Goal: Task Accomplishment & Management: Manage account settings

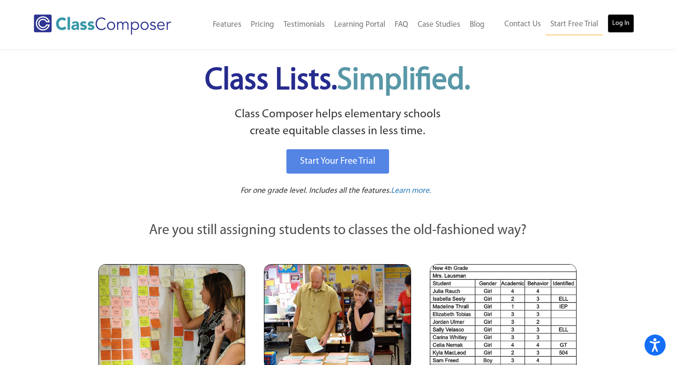
click at [621, 29] on link "Log In" at bounding box center [620, 23] width 27 height 19
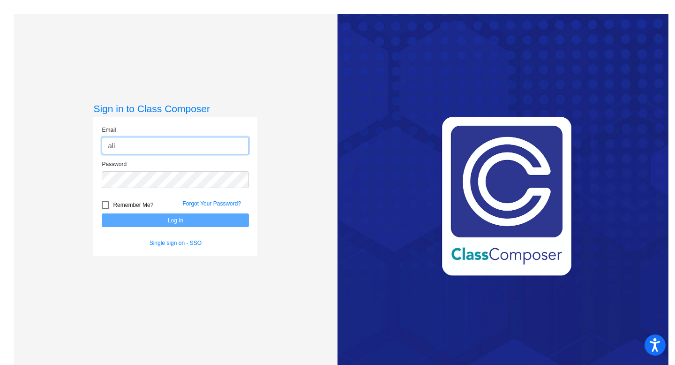
type input "[PERSON_NAME][EMAIL_ADDRESS][PERSON_NAME][DOMAIN_NAME]"
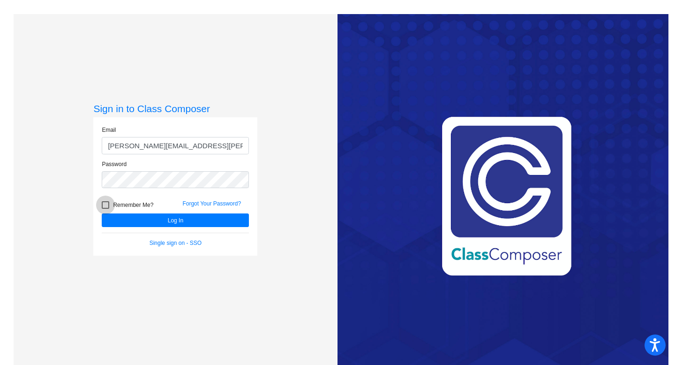
click at [105, 203] on div at bounding box center [105, 204] width 7 height 7
click at [105, 209] on input "Remember Me?" at bounding box center [105, 209] width 0 height 0
checkbox input "true"
click at [136, 221] on button "Log In" at bounding box center [175, 220] width 147 height 14
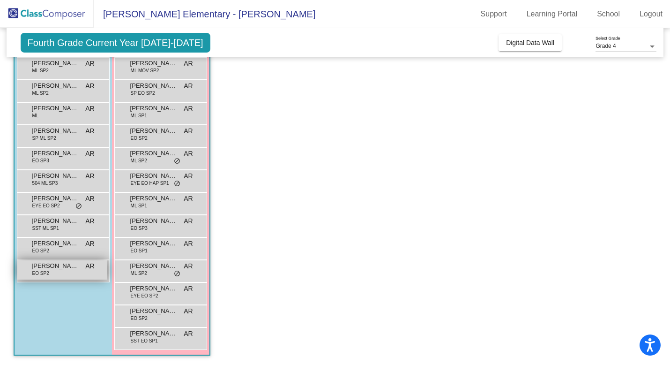
click at [58, 276] on div "[PERSON_NAME] EO SP2 AR lock do_not_disturb_alt" at bounding box center [62, 269] width 90 height 19
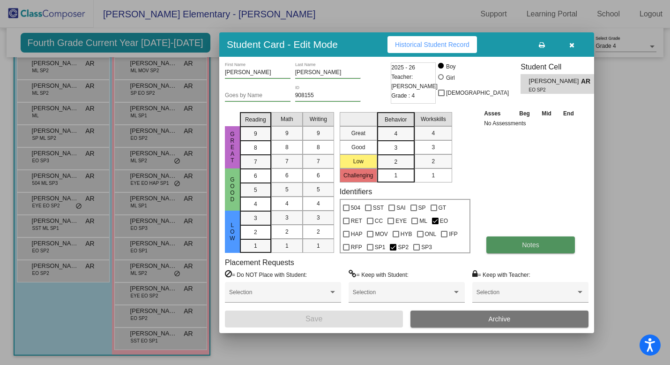
click at [518, 246] on button "Notes" at bounding box center [530, 244] width 89 height 17
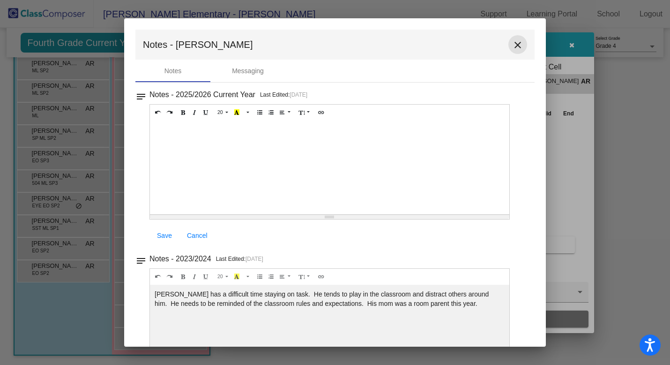
click at [512, 46] on mat-icon "close" at bounding box center [517, 44] width 11 height 11
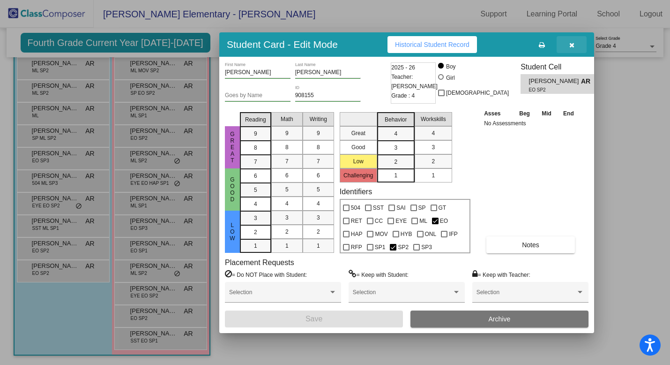
click at [572, 44] on icon "button" at bounding box center [571, 45] width 5 height 7
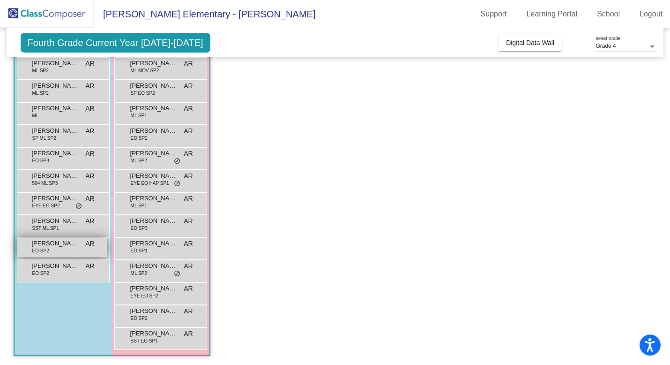
click at [62, 251] on div "[PERSON_NAME] EO SP2 AR lock do_not_disturb_alt" at bounding box center [62, 247] width 90 height 19
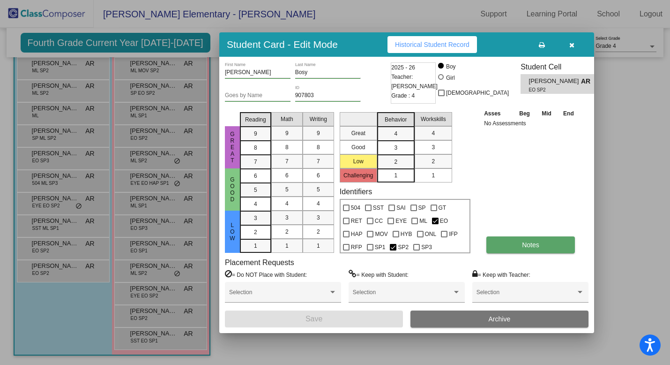
click at [529, 246] on span "Notes" at bounding box center [530, 244] width 17 height 7
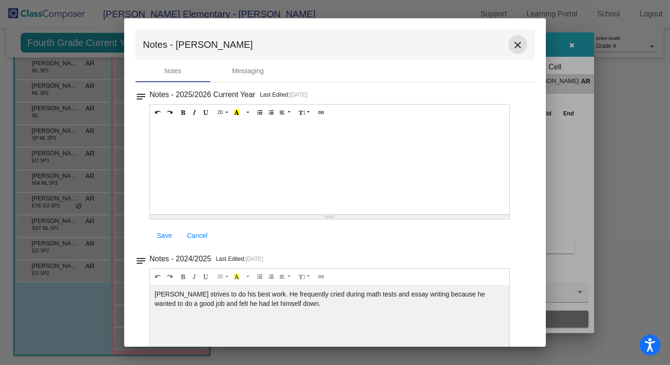
click at [512, 48] on mat-icon "close" at bounding box center [517, 44] width 11 height 11
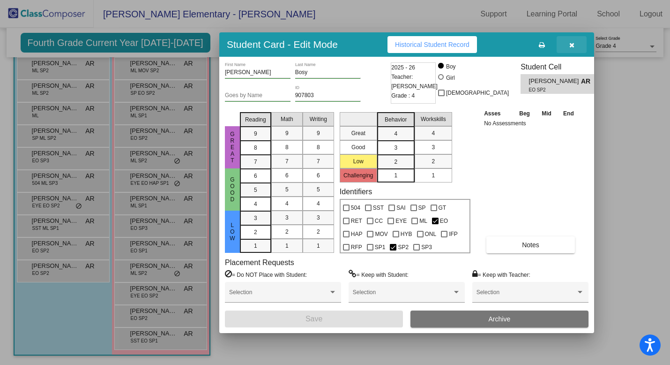
click at [574, 44] on button "button" at bounding box center [572, 44] width 30 height 17
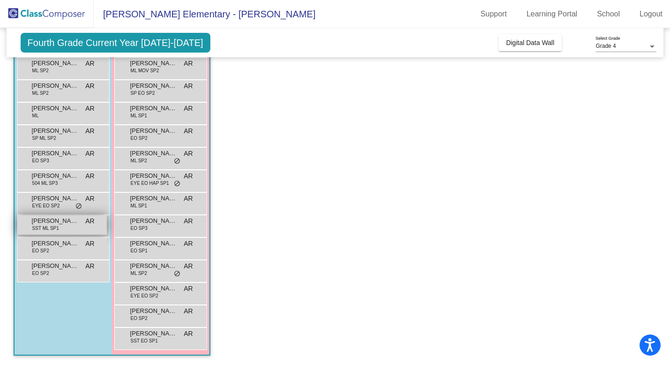
click at [61, 224] on span "[PERSON_NAME]" at bounding box center [55, 220] width 47 height 9
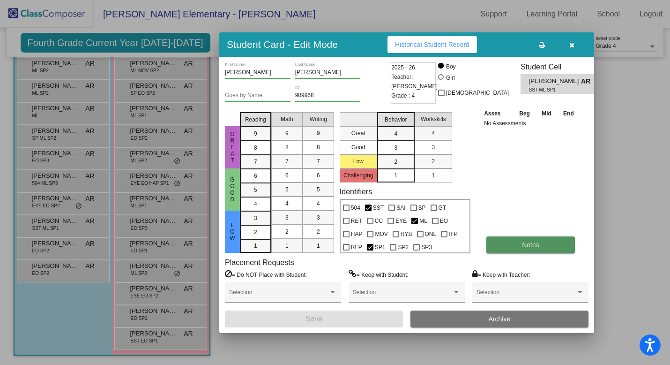
click at [519, 246] on button "Notes" at bounding box center [530, 244] width 89 height 17
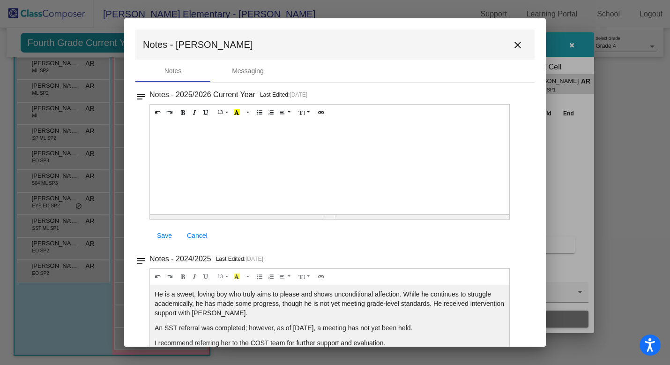
click at [513, 44] on mat-icon "close" at bounding box center [517, 44] width 11 height 11
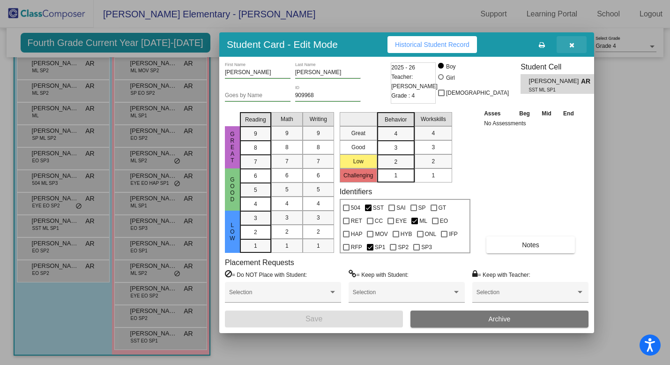
click at [570, 45] on icon "button" at bounding box center [571, 45] width 5 height 7
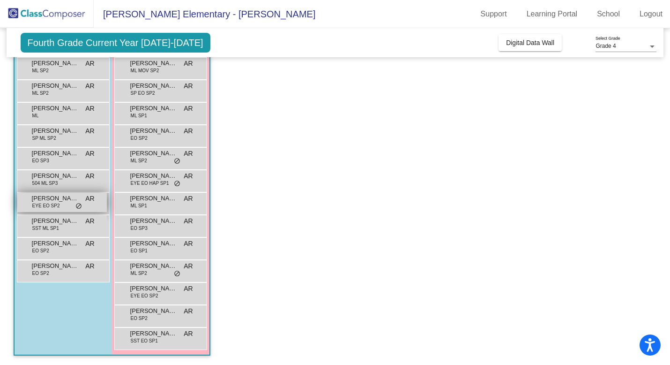
click at [72, 203] on div "[PERSON_NAME] EYE EO SP2 AR lock do_not_disturb_alt" at bounding box center [62, 202] width 90 height 19
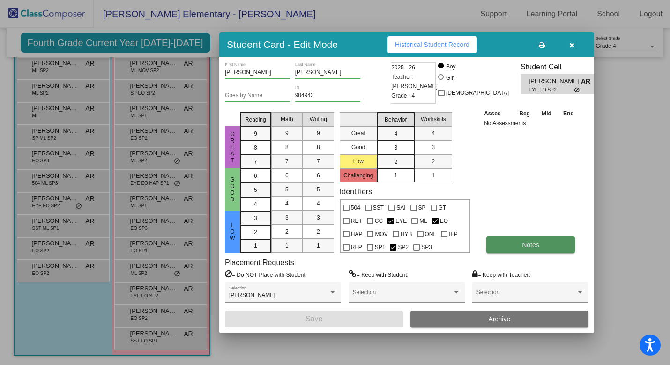
click at [511, 241] on button "Notes" at bounding box center [530, 244] width 89 height 17
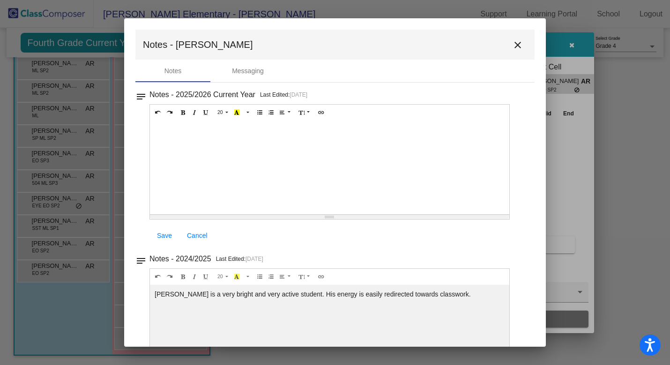
click at [512, 45] on mat-icon "close" at bounding box center [517, 44] width 11 height 11
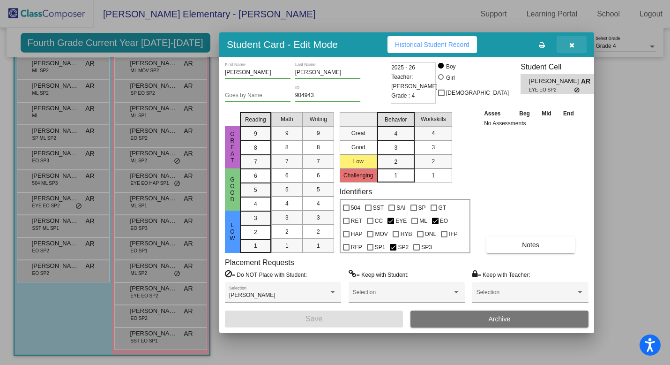
click at [573, 45] on icon "button" at bounding box center [571, 45] width 5 height 7
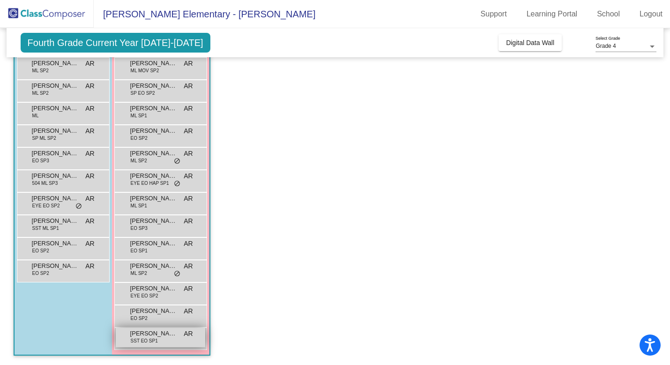
click at [161, 344] on div "[PERSON_NAME] SST EO SP1 AR lock do_not_disturb_alt" at bounding box center [161, 337] width 90 height 19
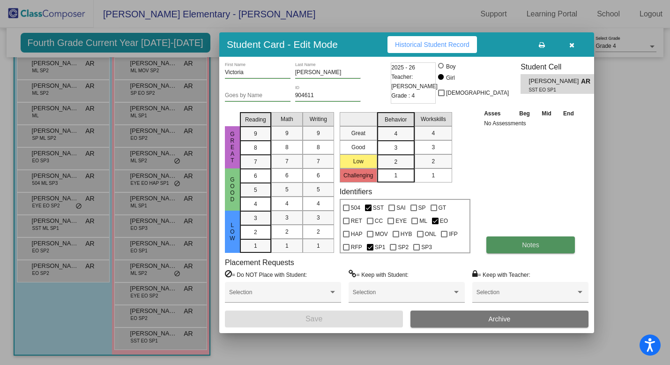
click at [523, 243] on span "Notes" at bounding box center [530, 244] width 17 height 7
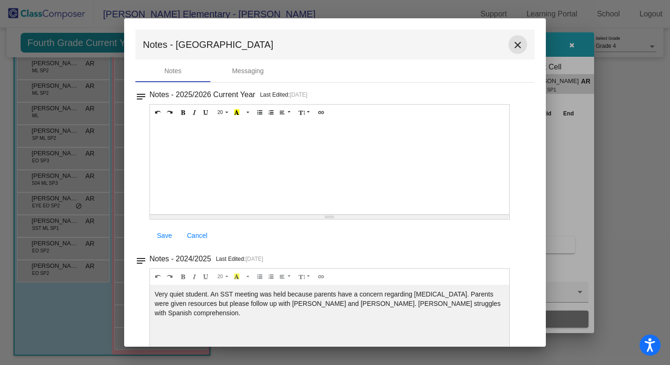
click at [515, 45] on mat-icon "close" at bounding box center [517, 44] width 11 height 11
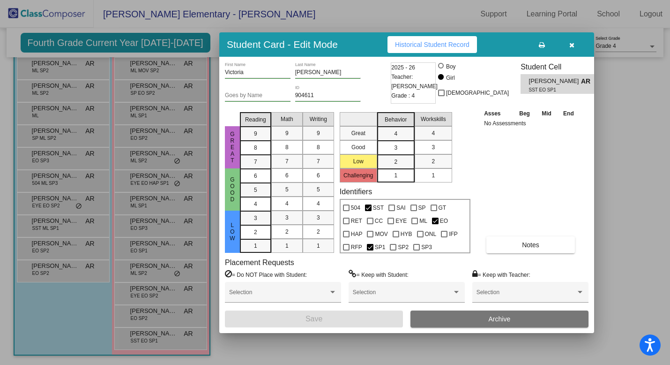
click at [573, 45] on icon "button" at bounding box center [571, 45] width 5 height 7
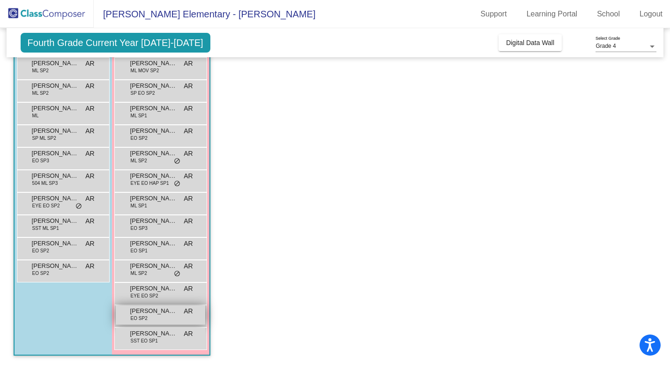
click at [151, 310] on span "[PERSON_NAME] [PERSON_NAME]" at bounding box center [153, 310] width 47 height 9
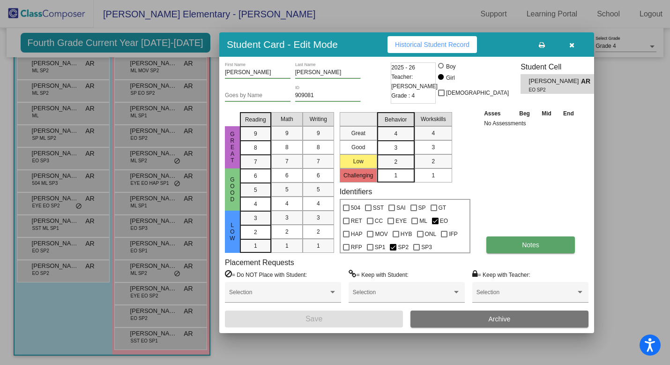
click at [513, 243] on button "Notes" at bounding box center [530, 244] width 89 height 17
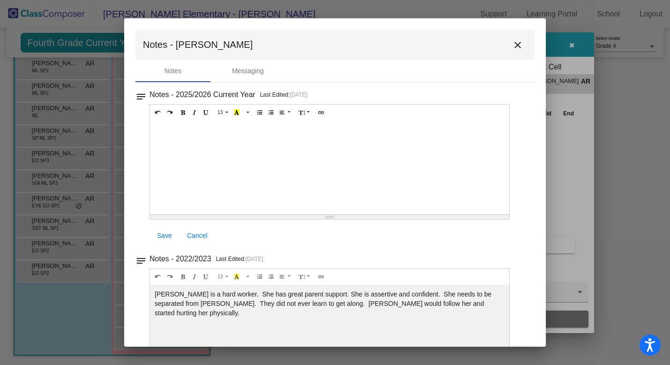
click at [512, 48] on mat-icon "close" at bounding box center [517, 44] width 11 height 11
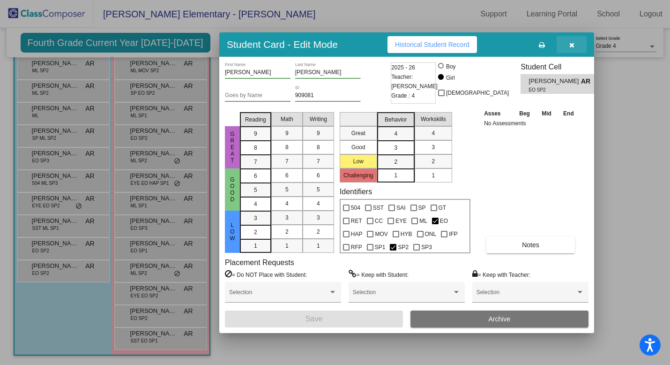
click at [574, 44] on icon "button" at bounding box center [571, 45] width 5 height 7
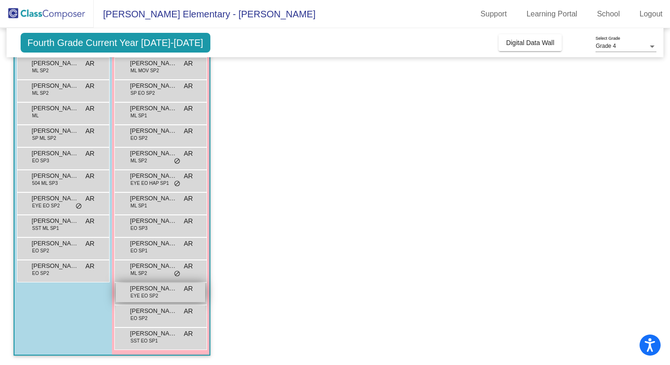
click at [154, 289] on span "[PERSON_NAME]" at bounding box center [153, 288] width 47 height 9
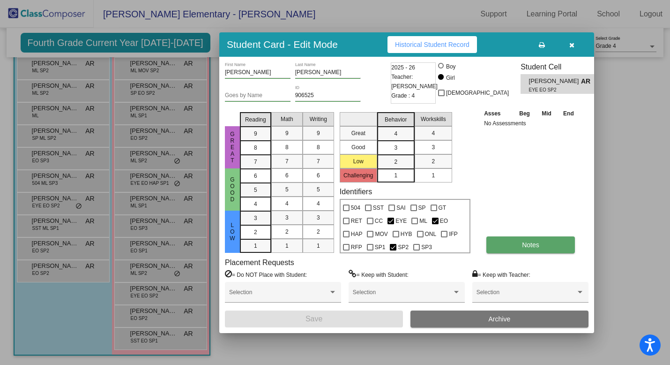
click at [505, 242] on button "Notes" at bounding box center [530, 244] width 89 height 17
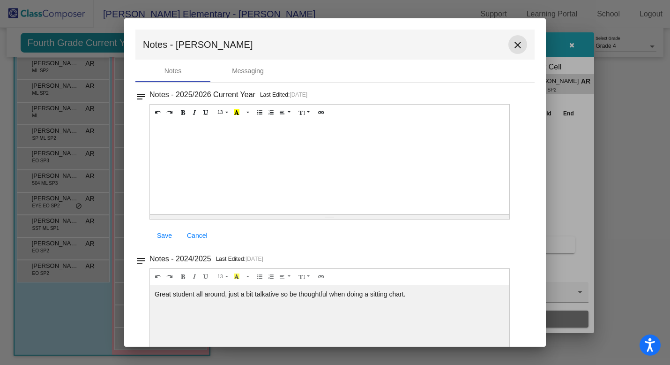
click at [512, 48] on mat-icon "close" at bounding box center [517, 44] width 11 height 11
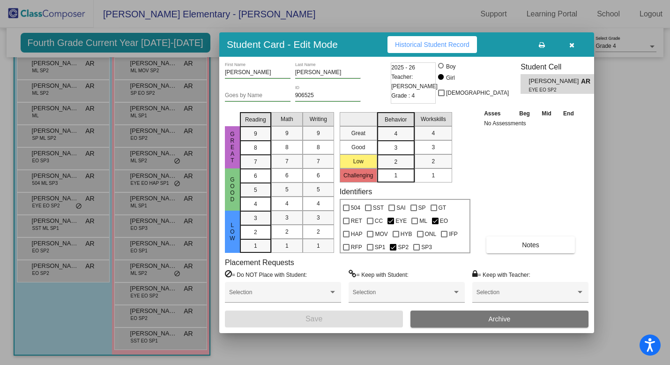
click at [569, 45] on icon "button" at bounding box center [571, 45] width 5 height 7
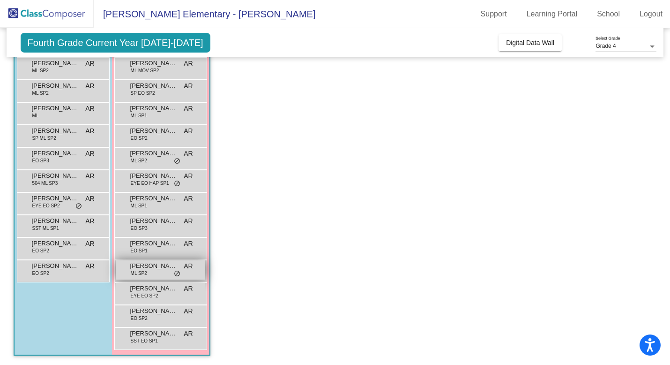
click at [153, 271] on div "[PERSON_NAME] ML SP2 AR lock do_not_disturb_alt" at bounding box center [161, 269] width 90 height 19
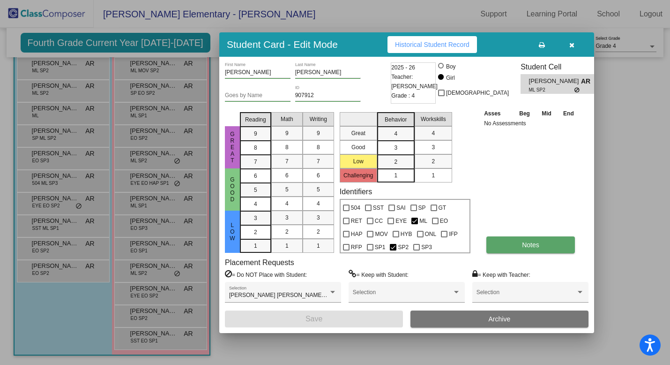
click at [531, 245] on span "Notes" at bounding box center [530, 244] width 17 height 7
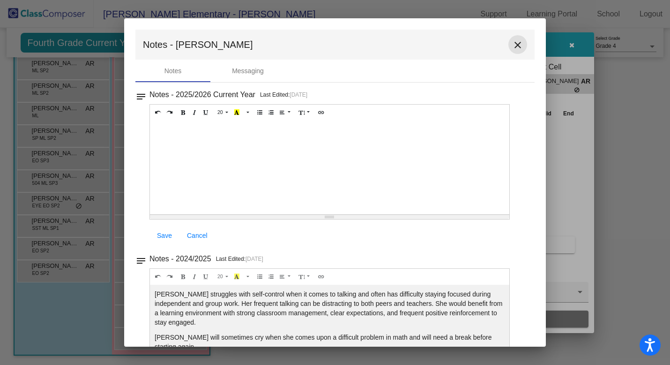
click at [513, 45] on mat-icon "close" at bounding box center [517, 44] width 11 height 11
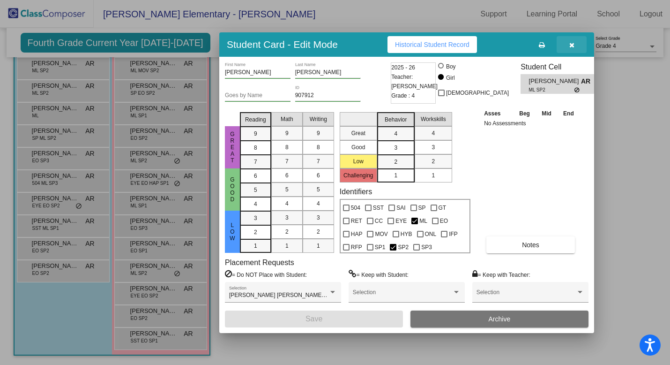
click at [570, 45] on icon "button" at bounding box center [571, 45] width 5 height 7
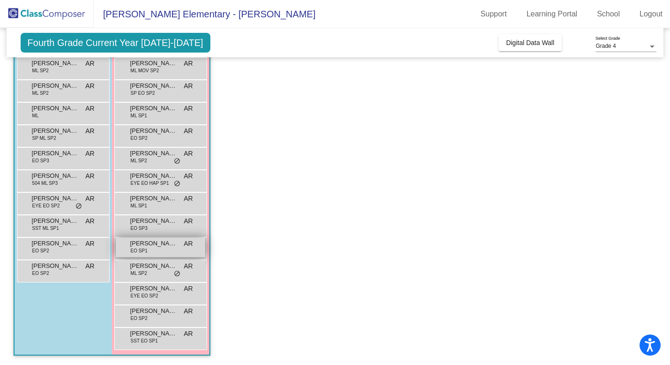
click at [151, 246] on span "[PERSON_NAME]" at bounding box center [153, 243] width 47 height 9
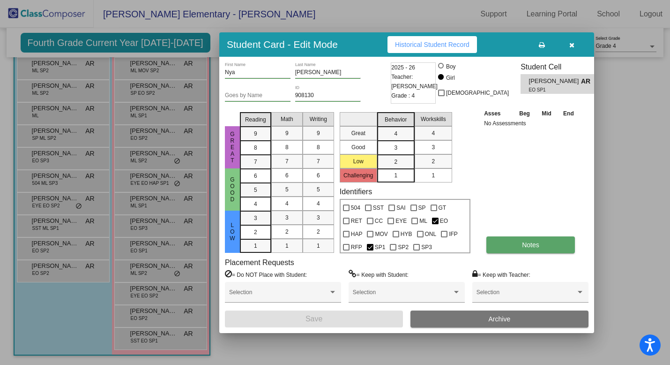
click at [509, 248] on button "Notes" at bounding box center [530, 244] width 89 height 17
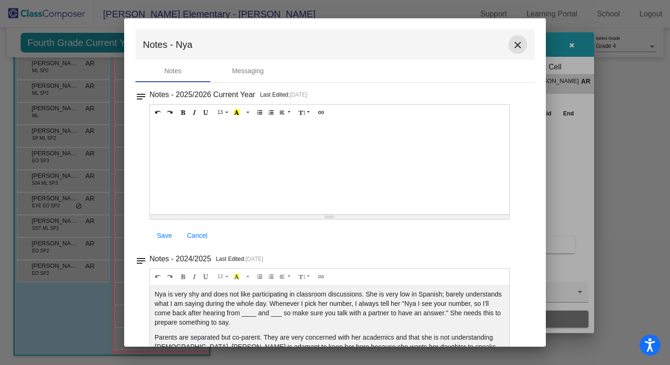
click at [515, 44] on mat-icon "close" at bounding box center [517, 44] width 11 height 11
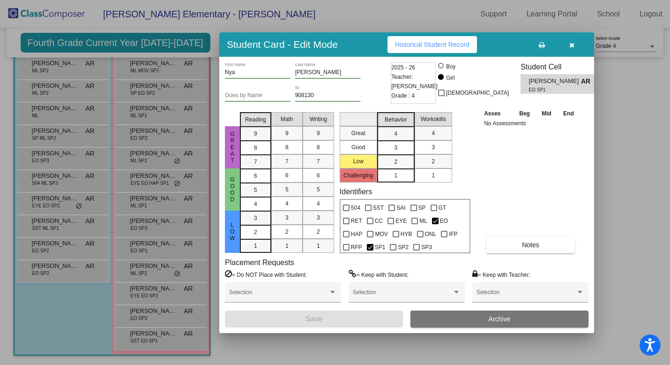
click at [571, 45] on icon "button" at bounding box center [571, 45] width 5 height 7
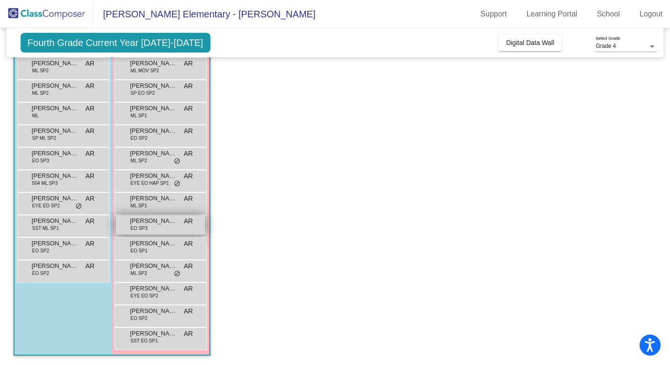
click at [156, 229] on div "[PERSON_NAME] EO SP3 AR lock do_not_disturb_alt" at bounding box center [161, 224] width 90 height 19
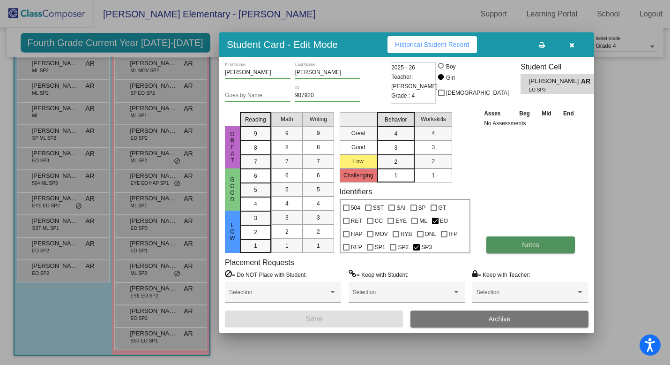
click at [538, 246] on span "Notes" at bounding box center [530, 244] width 17 height 7
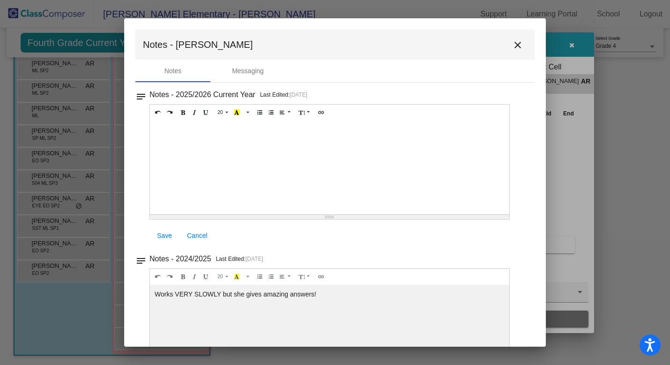
click at [515, 46] on mat-icon "close" at bounding box center [517, 44] width 11 height 11
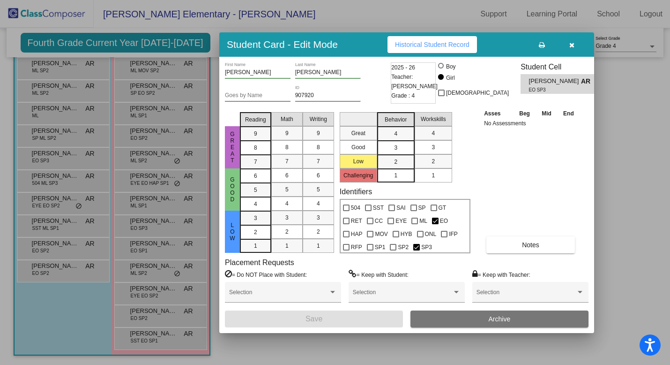
click at [572, 43] on icon "button" at bounding box center [571, 45] width 5 height 7
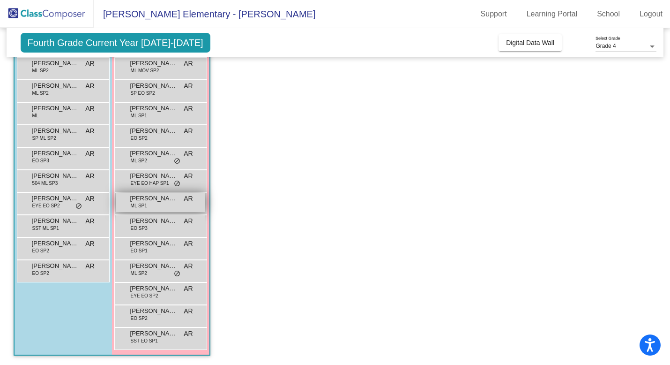
click at [143, 207] on span "ML SP1" at bounding box center [139, 205] width 16 height 7
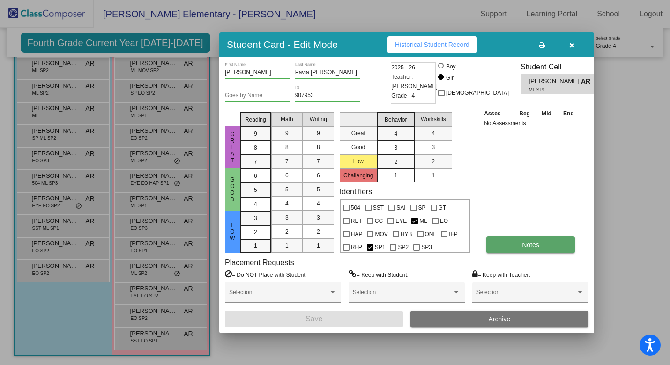
click at [534, 244] on span "Notes" at bounding box center [530, 244] width 17 height 7
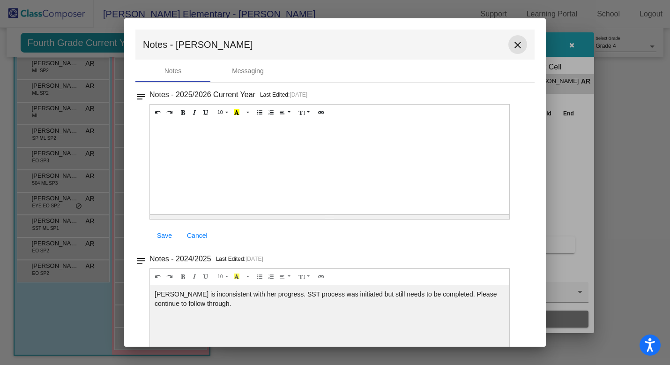
click at [513, 45] on mat-icon "close" at bounding box center [517, 44] width 11 height 11
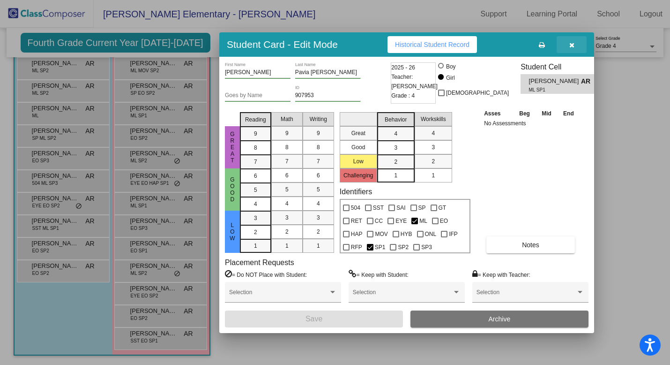
click at [572, 44] on icon "button" at bounding box center [571, 45] width 5 height 7
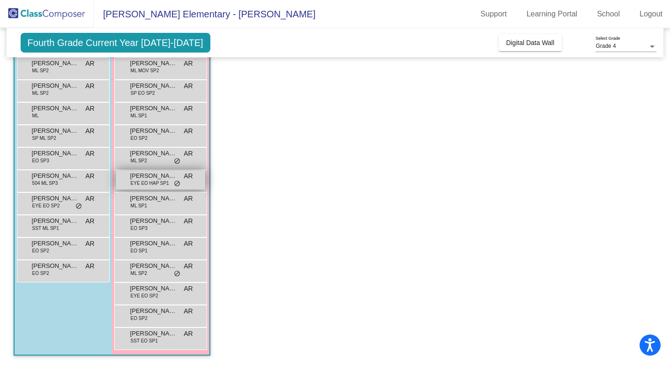
click at [153, 181] on span "EYE EO HAP SP1" at bounding box center [150, 182] width 38 height 7
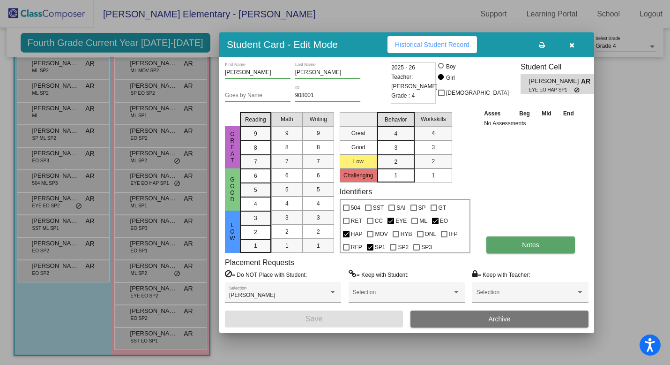
click at [542, 246] on button "Notes" at bounding box center [530, 244] width 89 height 17
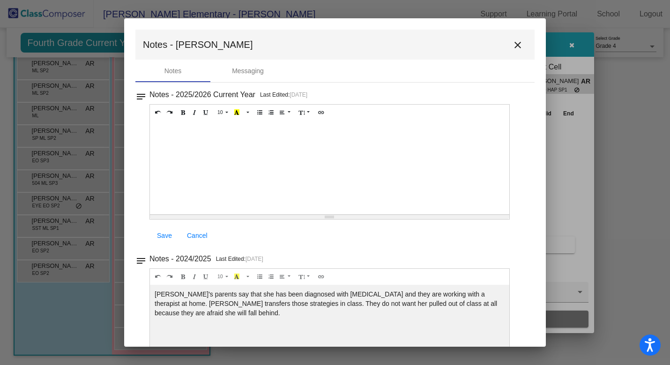
click at [515, 46] on mat-icon "close" at bounding box center [517, 44] width 11 height 11
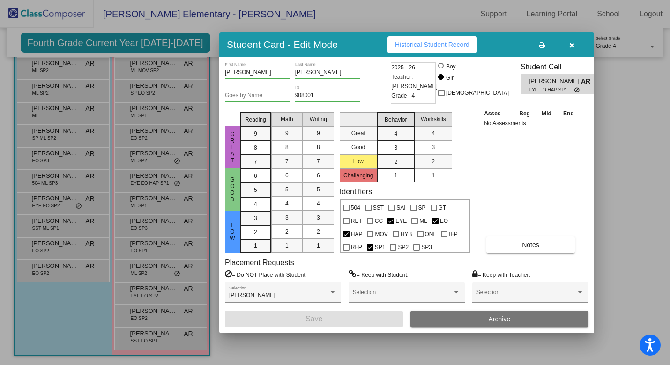
click at [570, 46] on icon "button" at bounding box center [571, 45] width 5 height 7
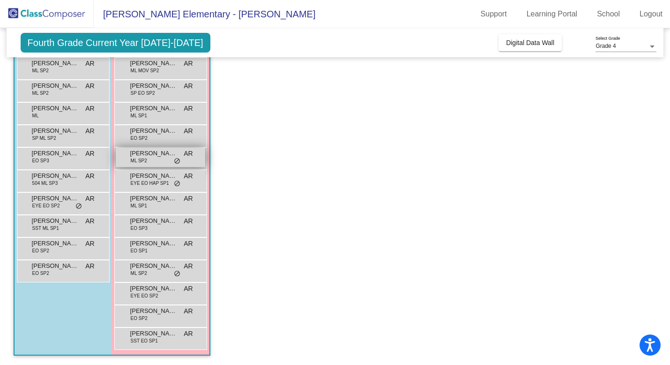
click at [152, 158] on div "[PERSON_NAME] ML SP2 AR lock do_not_disturb_alt" at bounding box center [161, 157] width 90 height 19
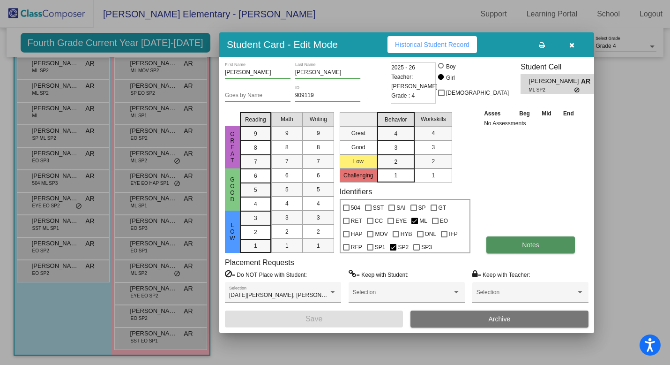
click at [518, 247] on button "Notes" at bounding box center [530, 244] width 89 height 17
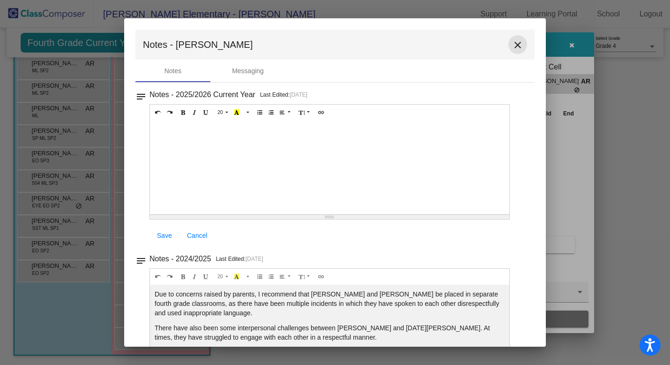
click at [515, 47] on mat-icon "close" at bounding box center [517, 44] width 11 height 11
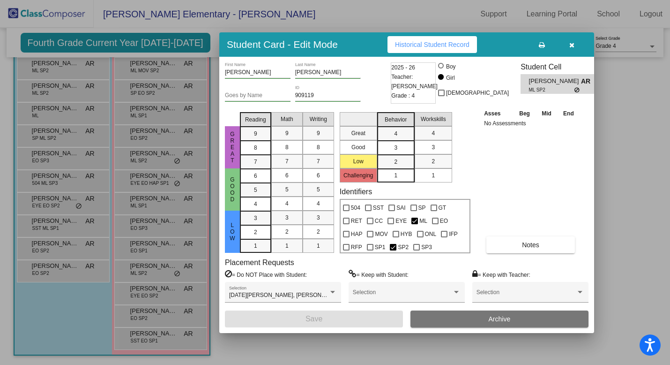
click at [152, 137] on div at bounding box center [335, 182] width 670 height 365
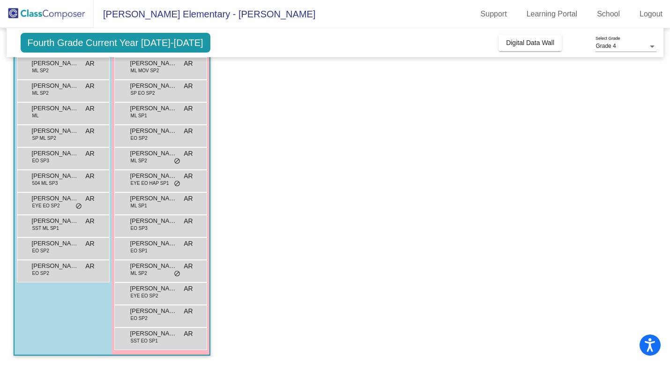
click at [152, 137] on div "[PERSON_NAME] EO SP2 AR lock do_not_disturb_alt" at bounding box center [161, 134] width 90 height 19
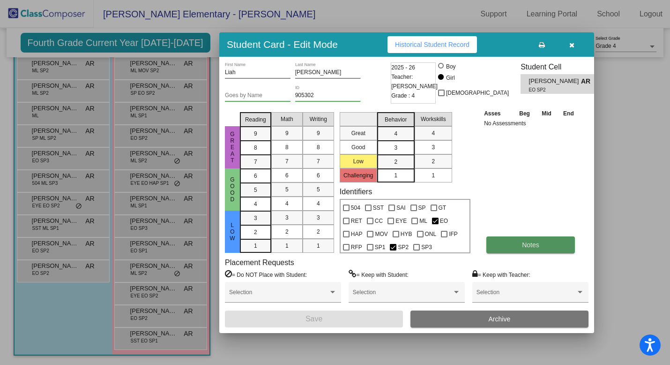
click at [540, 244] on button "Notes" at bounding box center [530, 244] width 89 height 17
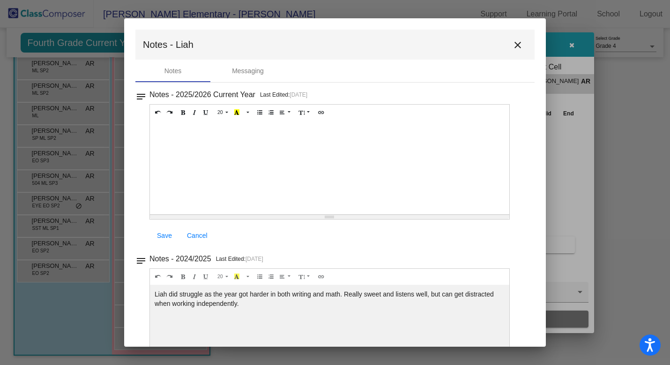
click at [516, 45] on mat-icon "close" at bounding box center [517, 44] width 11 height 11
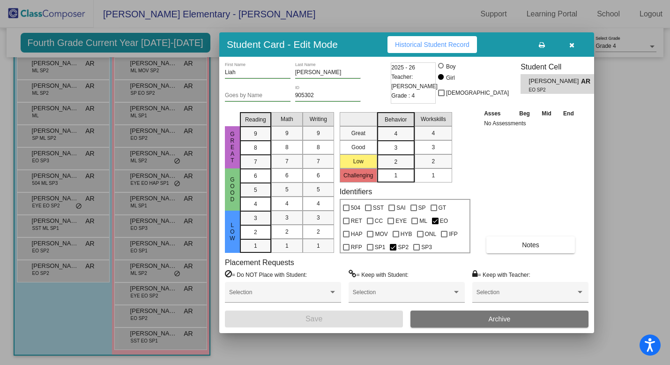
click at [147, 97] on div at bounding box center [335, 182] width 670 height 365
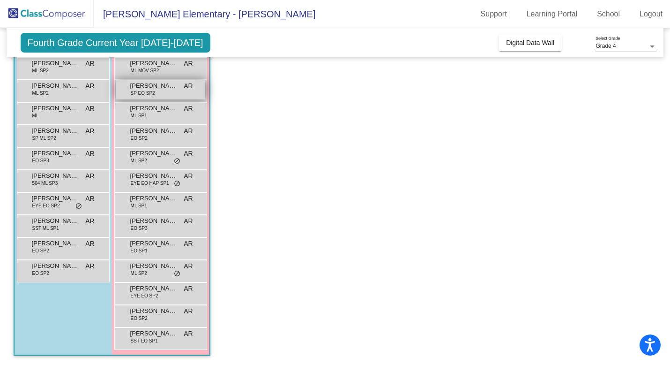
click at [172, 90] on span "[PERSON_NAME]" at bounding box center [153, 85] width 47 height 9
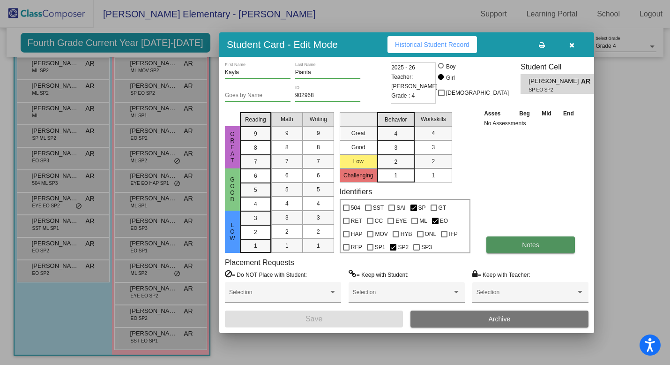
click at [555, 249] on button "Notes" at bounding box center [530, 244] width 89 height 17
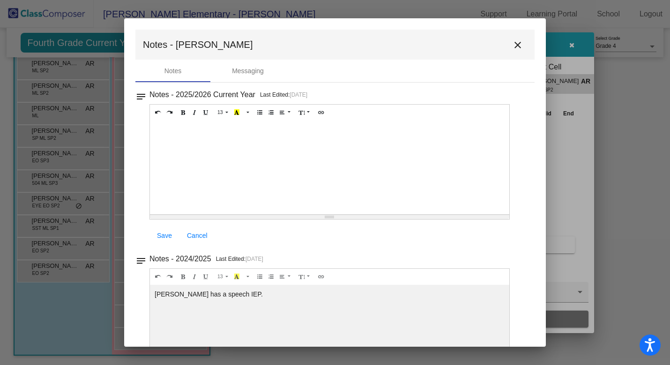
click at [514, 45] on mat-icon "close" at bounding box center [517, 44] width 11 height 11
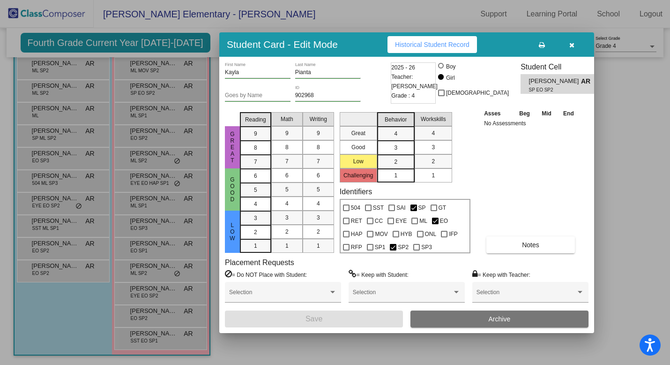
click at [571, 46] on icon "button" at bounding box center [571, 45] width 5 height 7
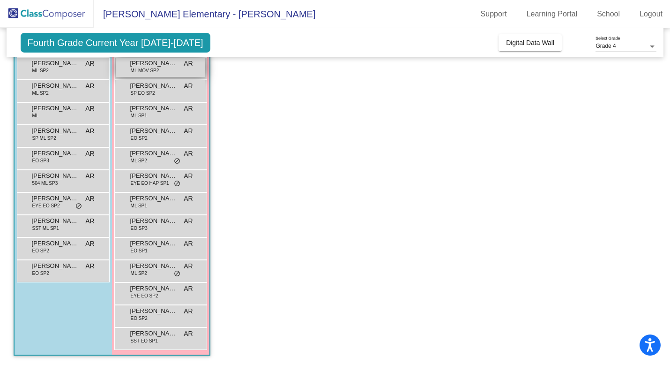
click at [164, 72] on div "[PERSON_NAME] [PERSON_NAME] MOV SP2 AR lock do_not_disturb_alt" at bounding box center [161, 67] width 90 height 19
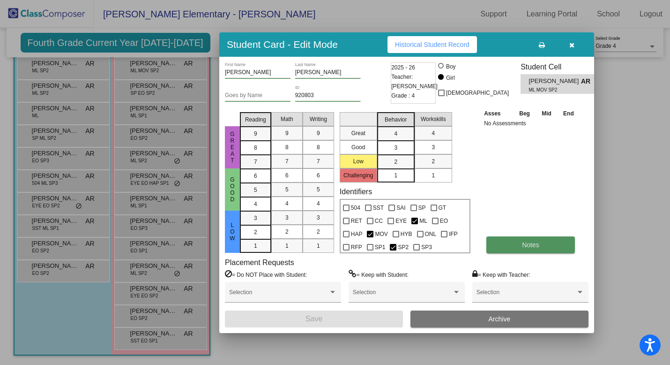
click at [538, 239] on button "Notes" at bounding box center [530, 244] width 89 height 17
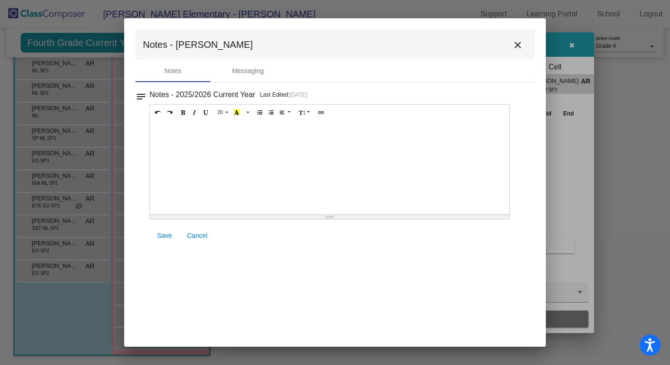
click at [517, 45] on mat-icon "close" at bounding box center [517, 44] width 11 height 11
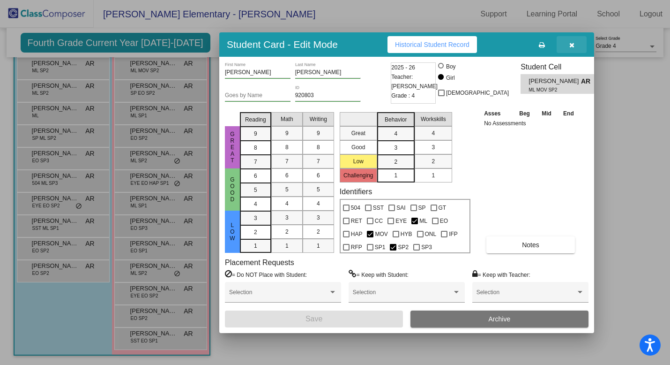
click at [574, 45] on icon "button" at bounding box center [571, 45] width 5 height 7
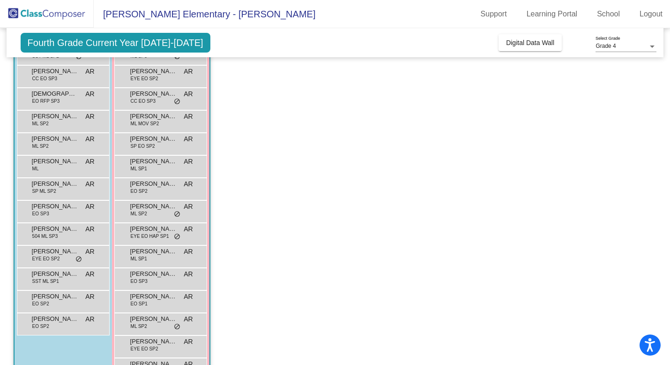
scroll to position [152, 0]
click at [149, 101] on span "CC EO SP3" at bounding box center [143, 101] width 25 height 7
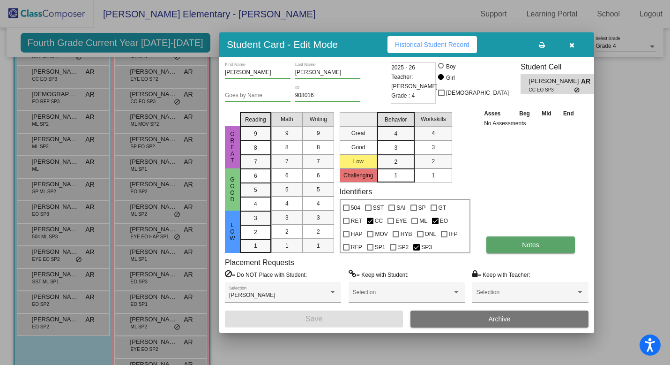
click at [516, 251] on button "Notes" at bounding box center [530, 244] width 89 height 17
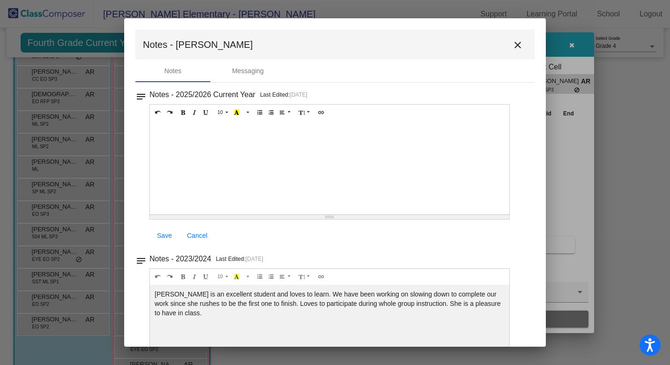
click at [514, 43] on mat-icon "close" at bounding box center [517, 44] width 11 height 11
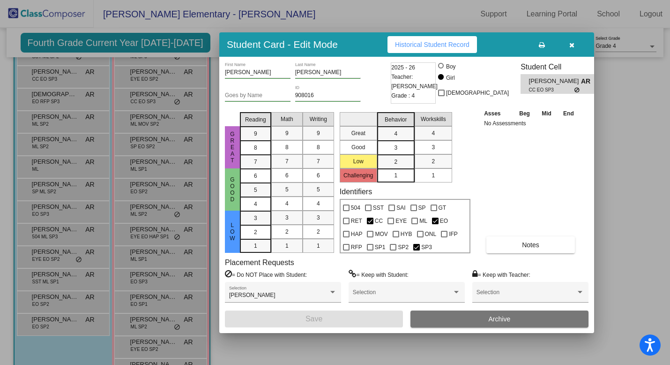
click at [572, 45] on icon "button" at bounding box center [571, 45] width 5 height 7
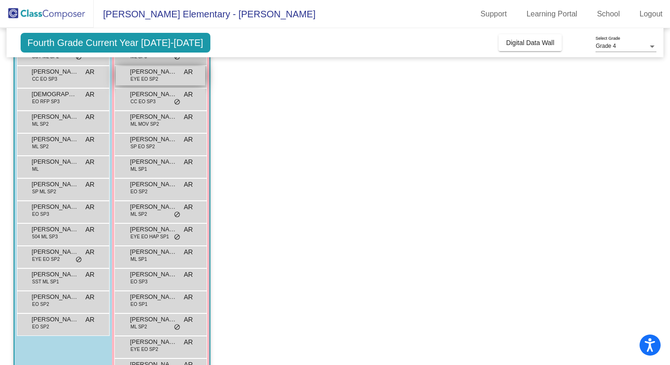
click at [166, 78] on div "Avacyn [PERSON_NAME] EYE EO SP2 AR lock do_not_disturb_alt" at bounding box center [161, 75] width 90 height 19
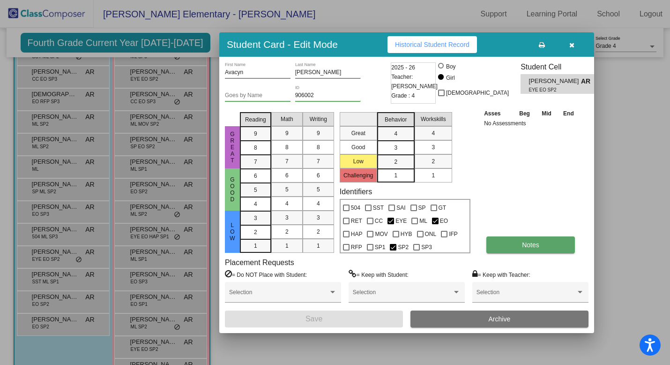
click at [510, 251] on button "Notes" at bounding box center [530, 244] width 89 height 17
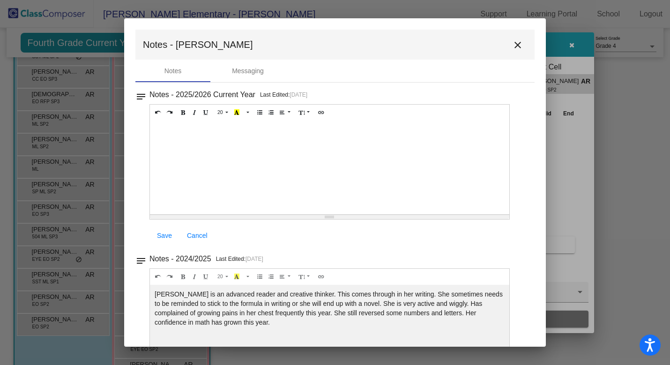
click at [514, 45] on mat-icon "close" at bounding box center [517, 44] width 11 height 11
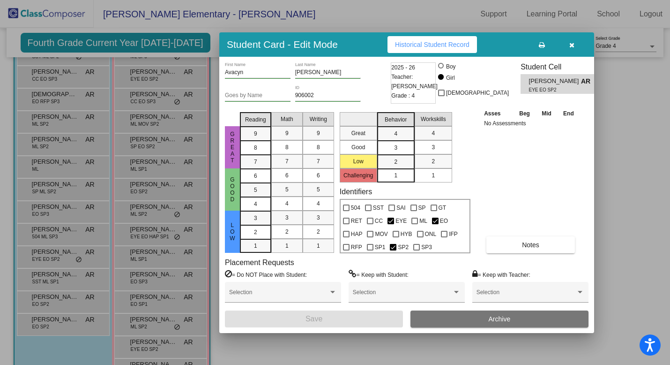
click at [571, 46] on icon "button" at bounding box center [571, 45] width 5 height 7
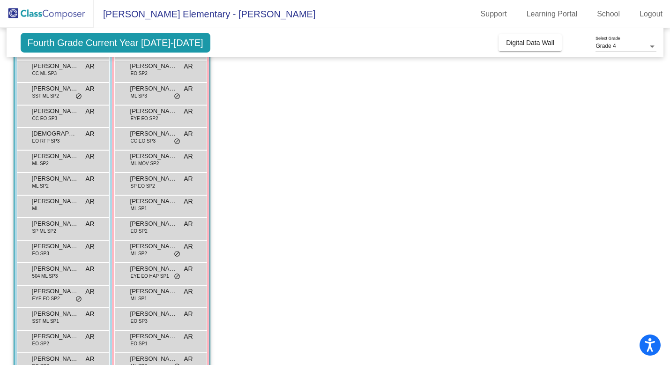
scroll to position [109, 0]
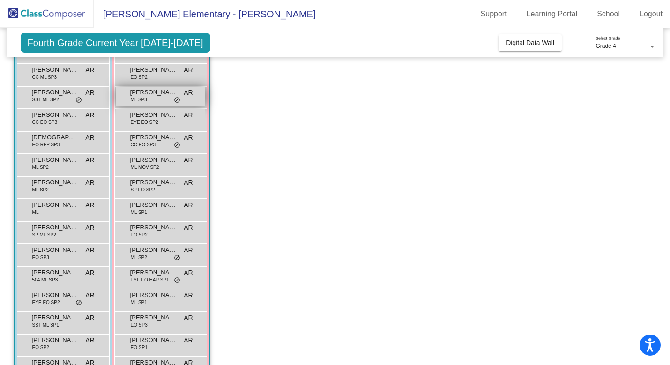
click at [162, 96] on span "[PERSON_NAME]" at bounding box center [153, 92] width 47 height 9
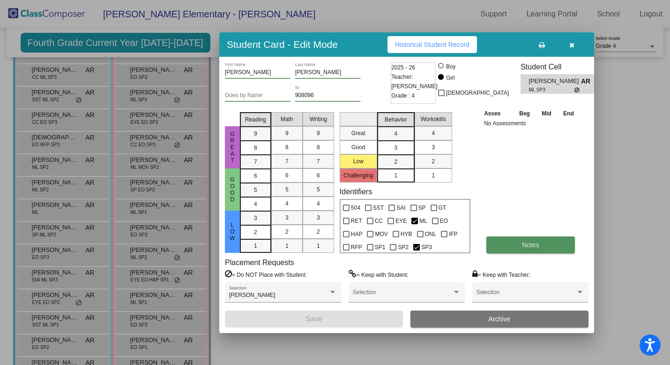
click at [512, 247] on button "Notes" at bounding box center [530, 244] width 89 height 17
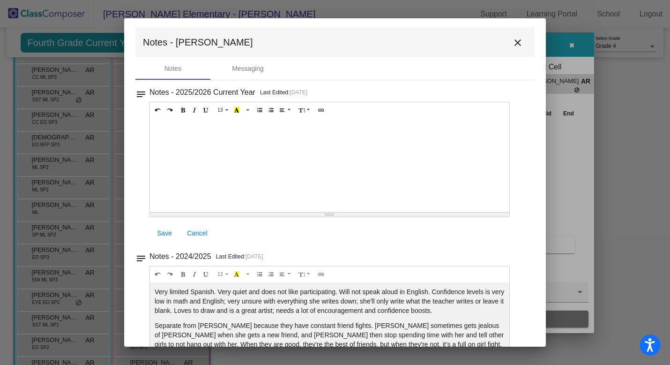
scroll to position [0, 0]
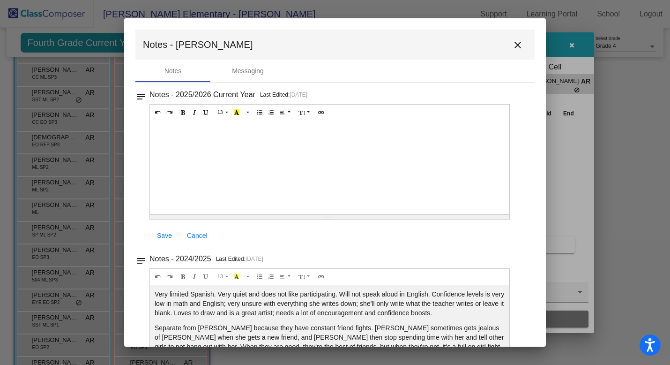
click at [514, 43] on mat-icon "close" at bounding box center [517, 44] width 11 height 11
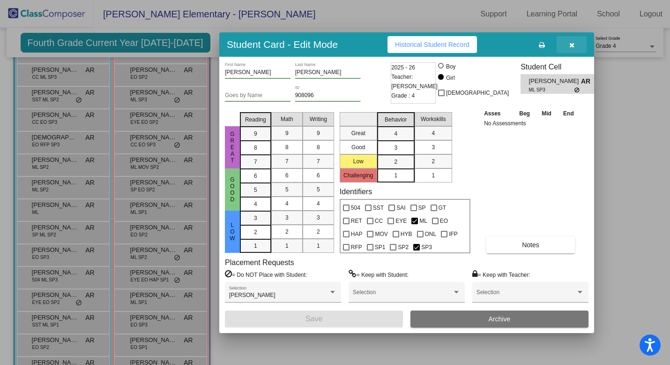
click at [574, 44] on icon "button" at bounding box center [571, 45] width 5 height 7
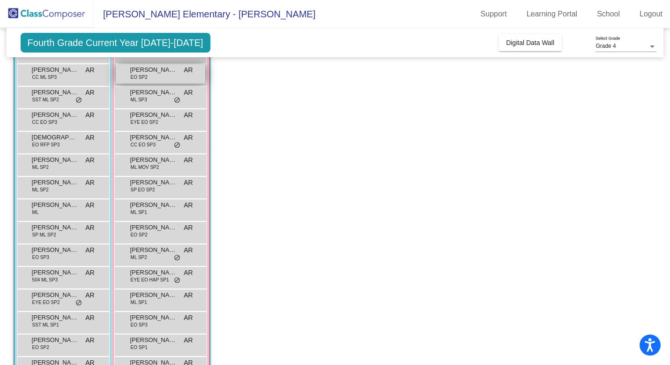
click at [164, 77] on div "[PERSON_NAME] EO SP2 AR lock do_not_disturb_alt" at bounding box center [161, 73] width 90 height 19
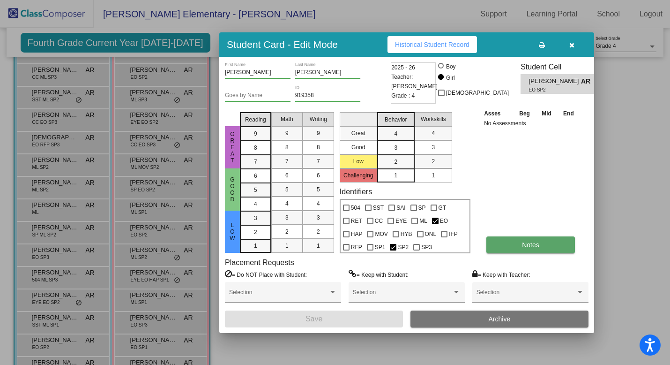
click at [536, 245] on span "Notes" at bounding box center [530, 244] width 17 height 7
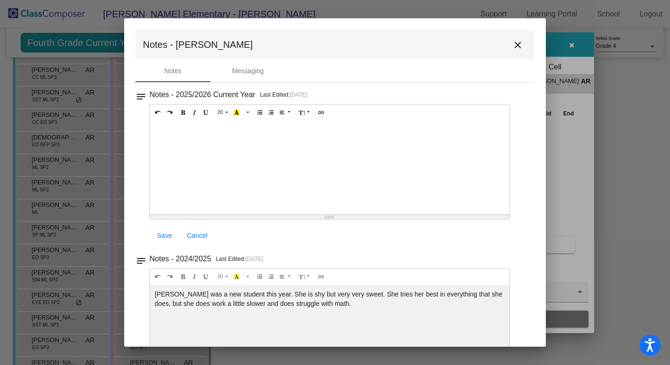
click at [516, 45] on mat-icon "close" at bounding box center [517, 44] width 11 height 11
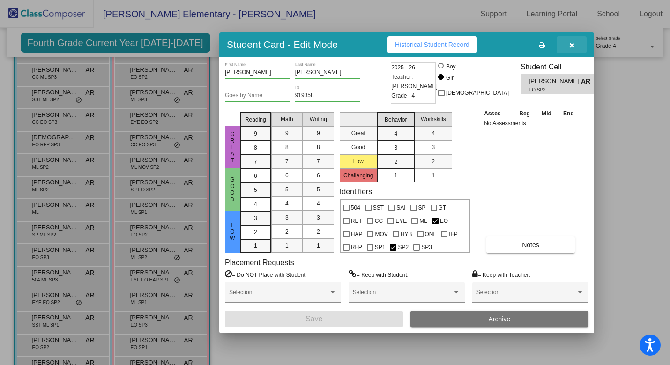
click at [573, 42] on icon "button" at bounding box center [571, 45] width 5 height 7
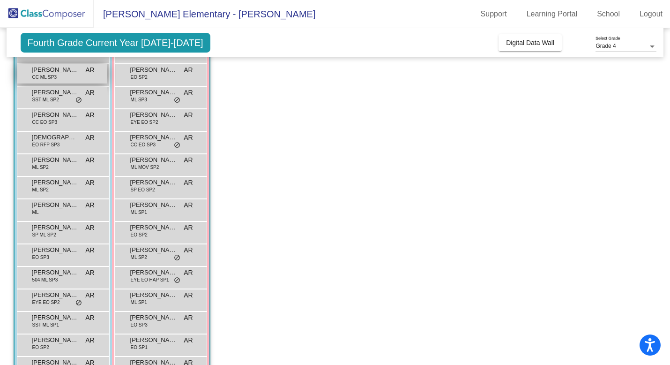
click at [49, 73] on span "[PERSON_NAME]" at bounding box center [55, 69] width 47 height 9
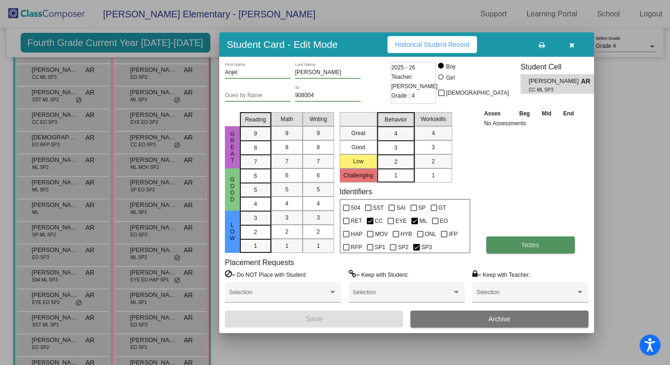
click at [536, 243] on span "Notes" at bounding box center [530, 244] width 17 height 7
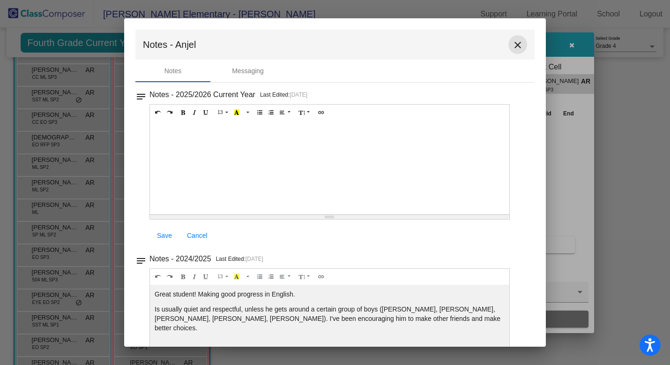
click at [513, 44] on mat-icon "close" at bounding box center [517, 44] width 11 height 11
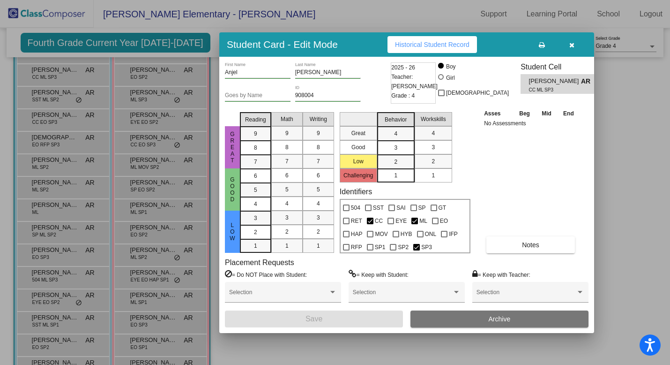
click at [575, 46] on button "button" at bounding box center [572, 44] width 30 height 17
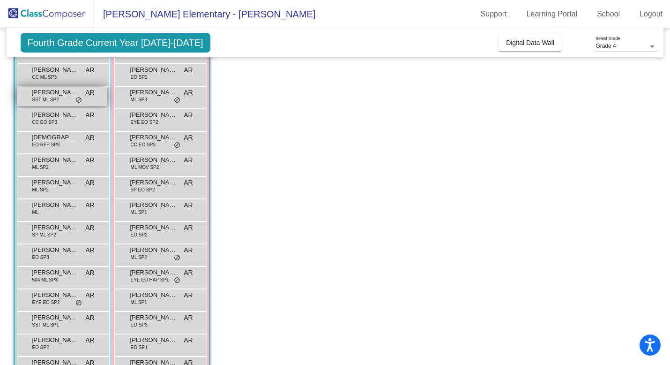
click at [59, 99] on div "[PERSON_NAME] SST ML SP2 AR lock do_not_disturb_alt" at bounding box center [62, 96] width 90 height 19
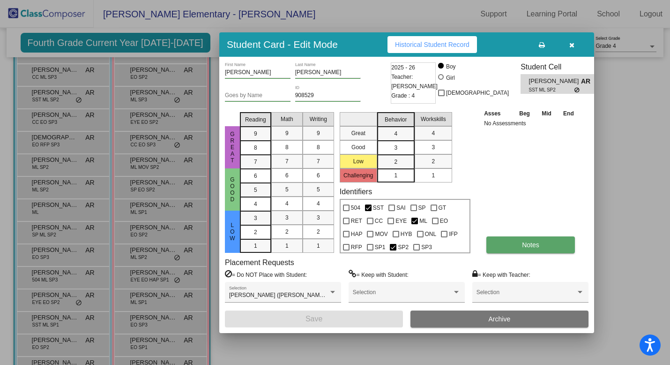
click at [531, 245] on span "Notes" at bounding box center [530, 244] width 17 height 7
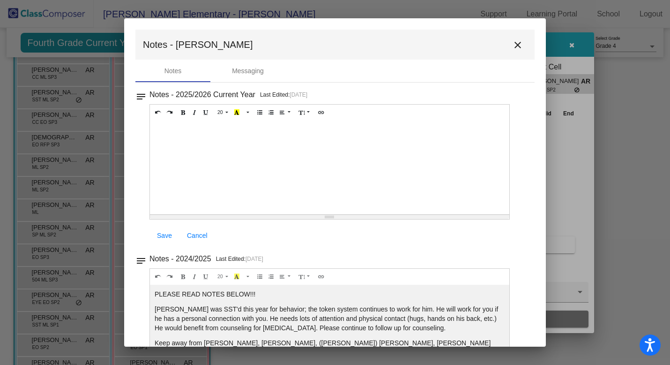
click at [513, 44] on mat-icon "close" at bounding box center [517, 44] width 11 height 11
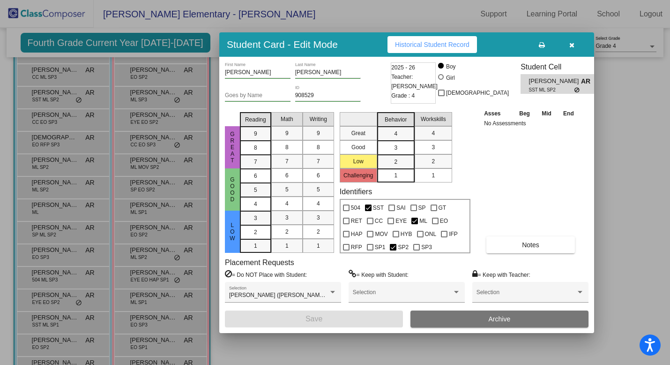
click at [47, 142] on div at bounding box center [335, 182] width 670 height 365
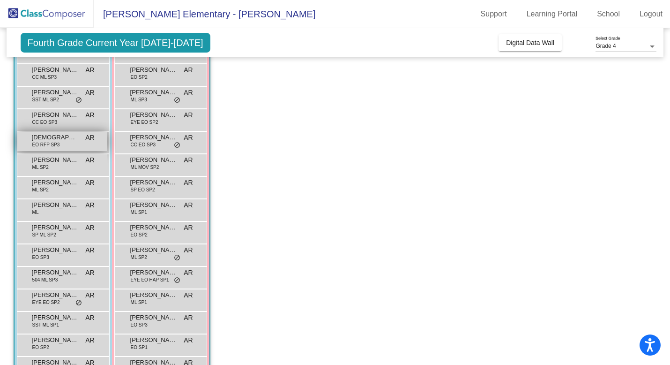
click at [67, 144] on div "[PERSON_NAME] [PERSON_NAME] RFP SP3 AR lock do_not_disturb_alt" at bounding box center [62, 141] width 90 height 19
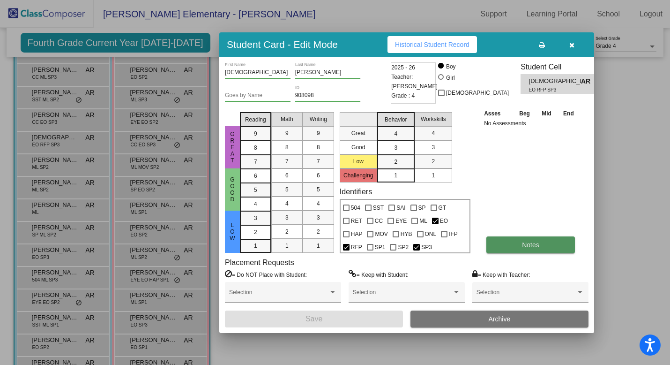
click at [557, 242] on button "Notes" at bounding box center [530, 244] width 89 height 17
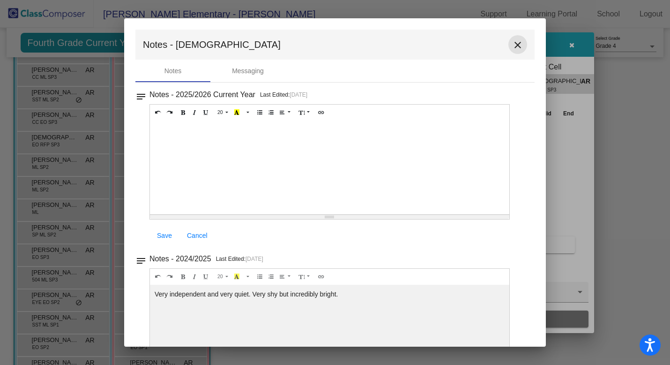
click at [514, 45] on mat-icon "close" at bounding box center [517, 44] width 11 height 11
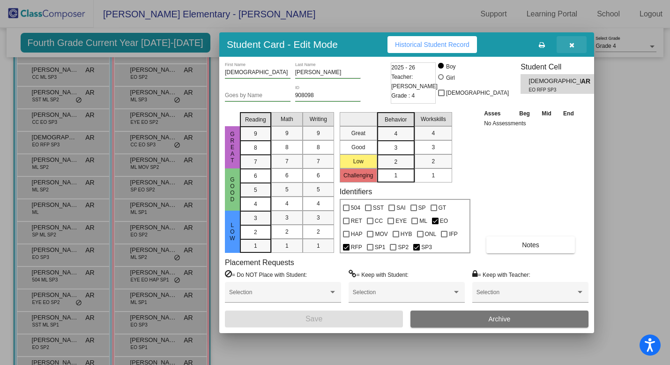
click at [572, 44] on icon "button" at bounding box center [571, 45] width 5 height 7
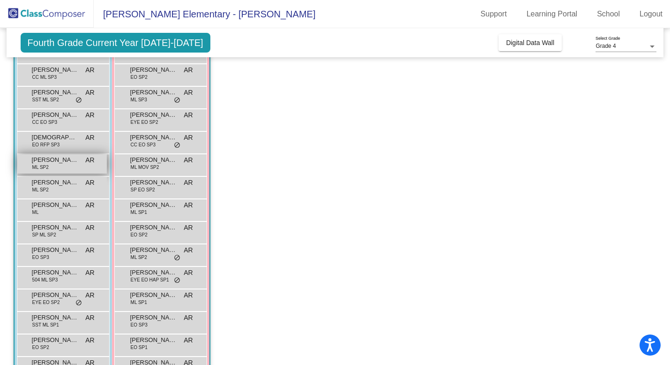
click at [56, 161] on span "[PERSON_NAME]" at bounding box center [55, 159] width 47 height 9
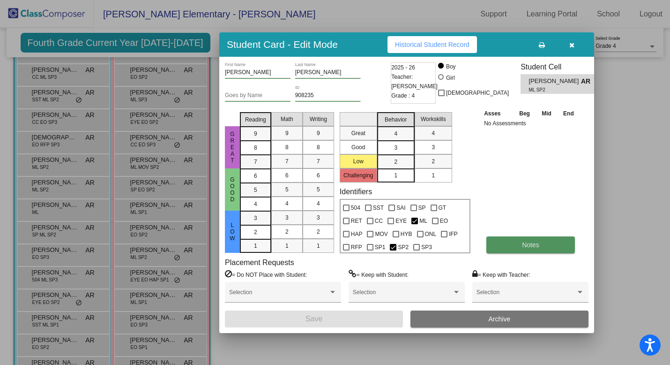
click at [515, 243] on button "Notes" at bounding box center [530, 244] width 89 height 17
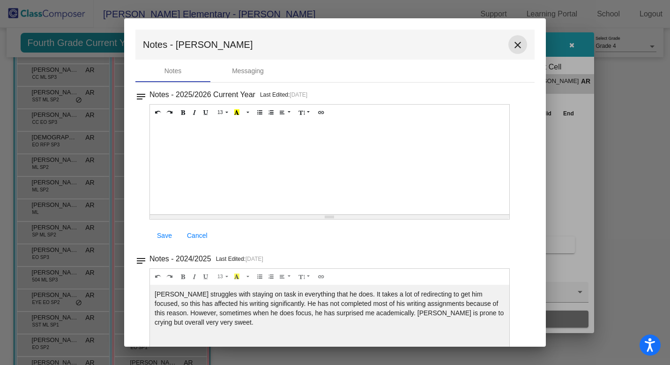
click at [513, 45] on mat-icon "close" at bounding box center [517, 44] width 11 height 11
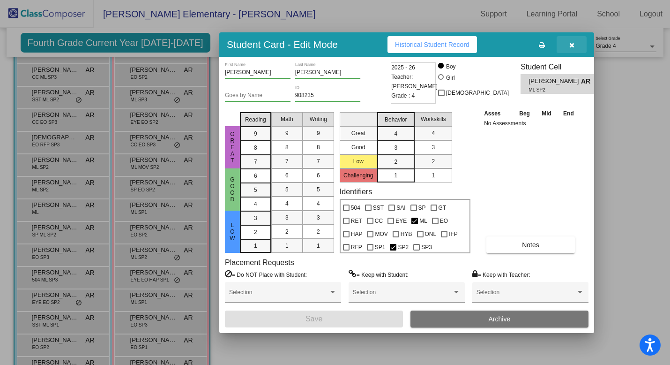
click at [572, 44] on icon "button" at bounding box center [571, 45] width 5 height 7
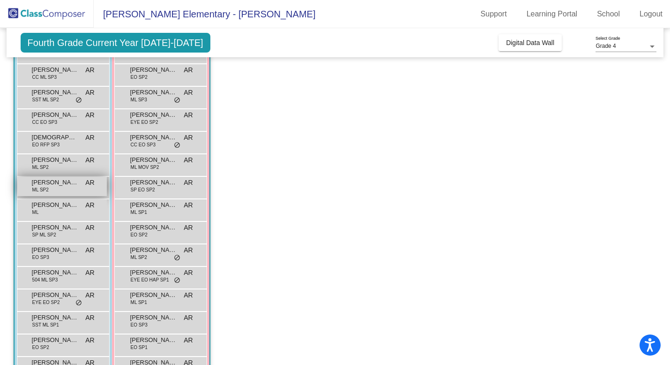
click at [48, 194] on div "[PERSON_NAME] [PERSON_NAME] SP2 AR lock do_not_disturb_alt" at bounding box center [62, 186] width 90 height 19
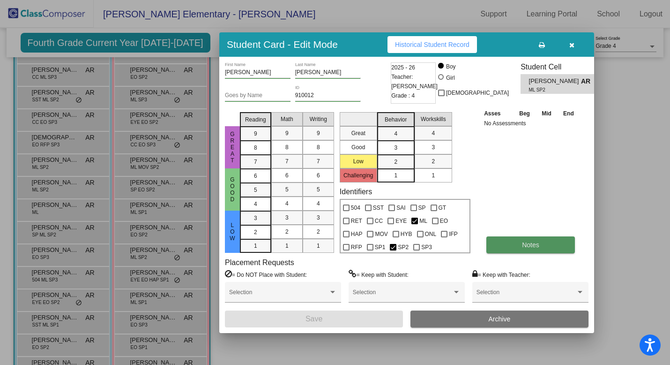
click at [536, 244] on span "Notes" at bounding box center [530, 244] width 17 height 7
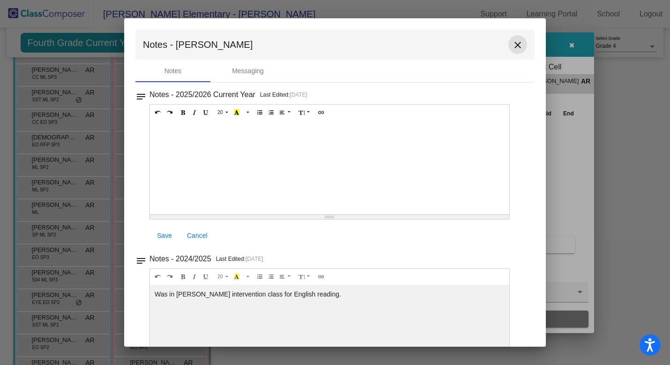
click at [514, 44] on mat-icon "close" at bounding box center [517, 44] width 11 height 11
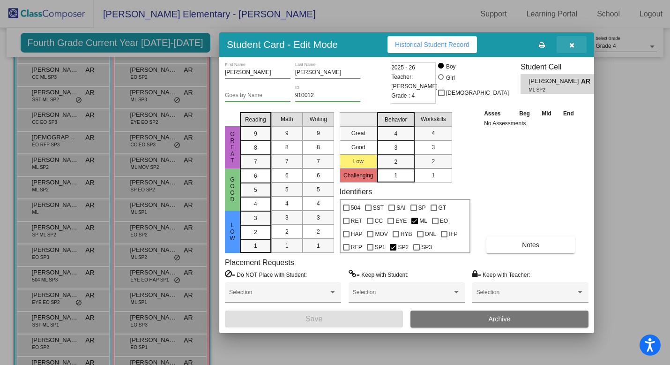
click at [574, 45] on icon "button" at bounding box center [571, 45] width 5 height 7
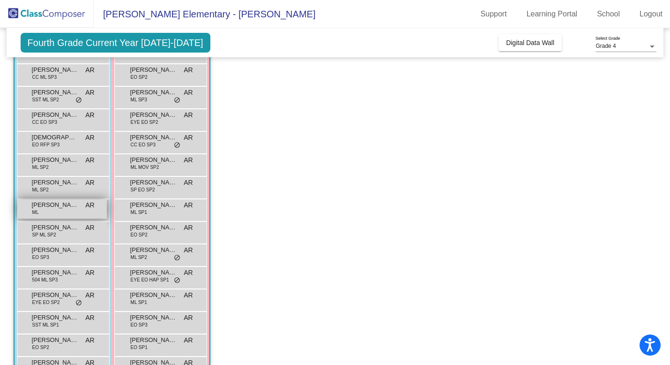
click at [59, 210] on div "[PERSON_NAME] [PERSON_NAME] AR lock do_not_disturb_alt" at bounding box center [62, 208] width 90 height 19
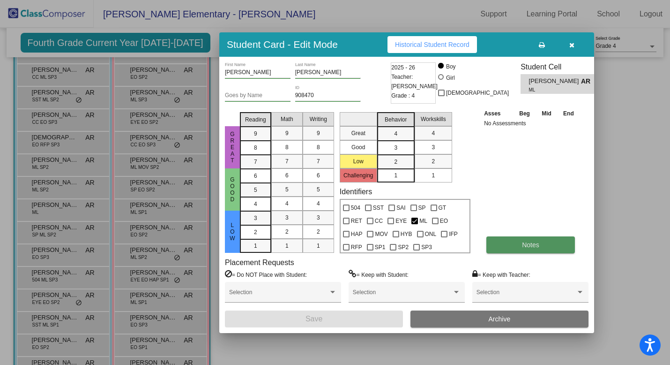
click at [527, 247] on span "Notes" at bounding box center [530, 244] width 17 height 7
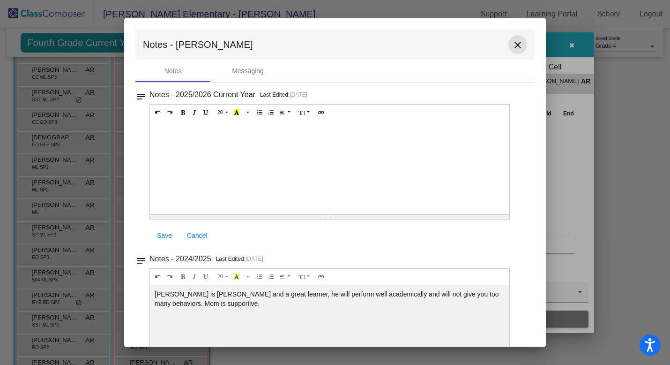
click at [512, 46] on mat-icon "close" at bounding box center [517, 44] width 11 height 11
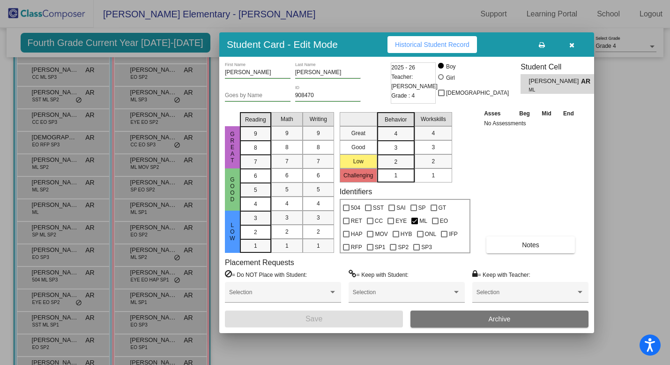
click at [573, 44] on icon "button" at bounding box center [571, 45] width 5 height 7
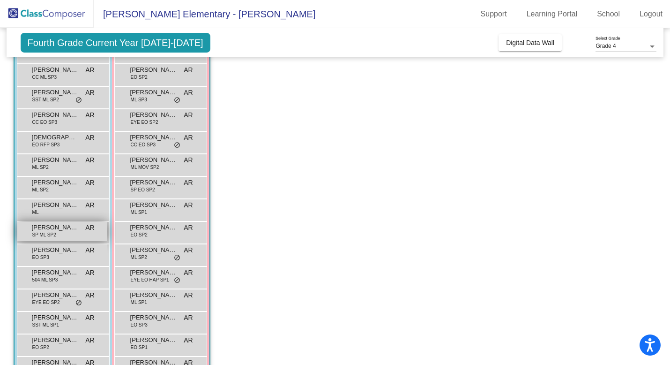
click at [48, 229] on span "[PERSON_NAME]" at bounding box center [55, 227] width 47 height 9
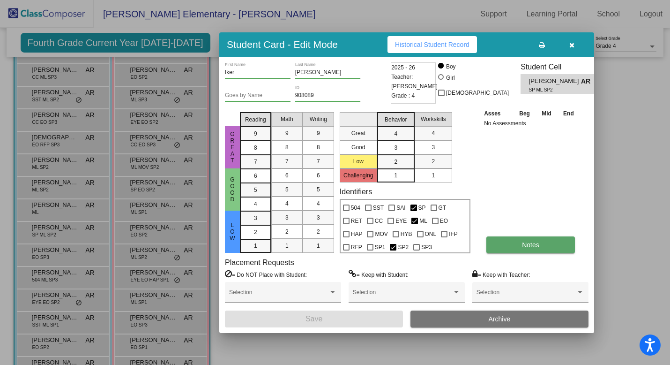
click at [515, 243] on button "Notes" at bounding box center [530, 244] width 89 height 17
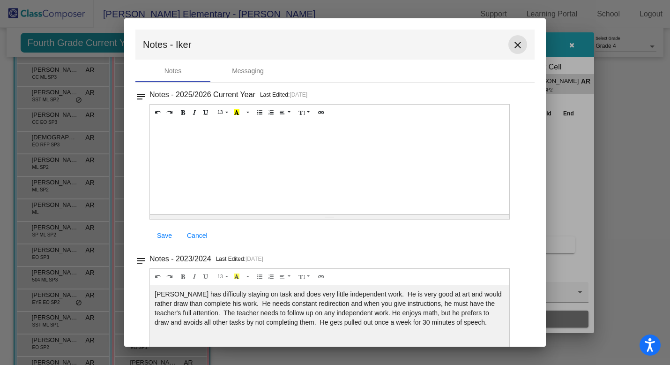
click at [515, 45] on mat-icon "close" at bounding box center [517, 44] width 11 height 11
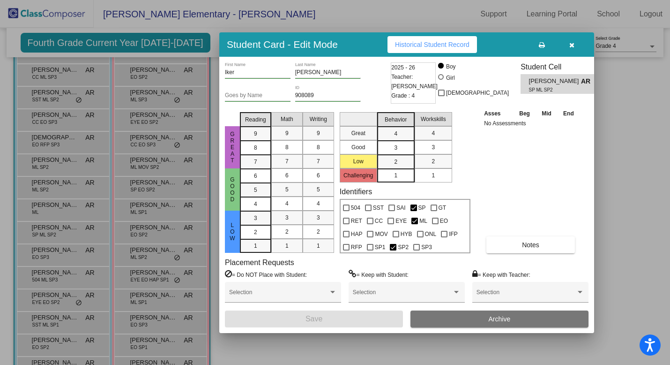
click at [571, 42] on icon "button" at bounding box center [571, 45] width 5 height 7
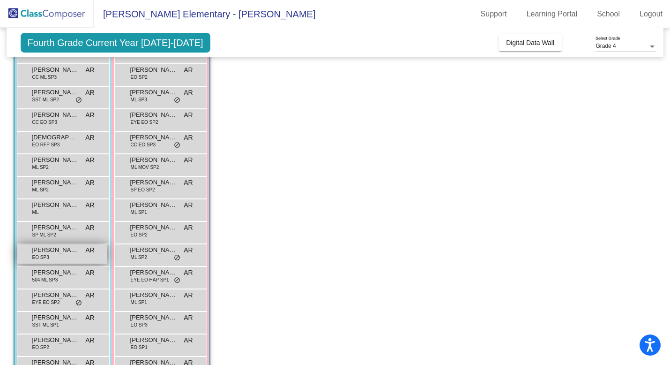
click at [51, 261] on div "[PERSON_NAME] EO SP3 AR lock do_not_disturb_alt" at bounding box center [62, 253] width 90 height 19
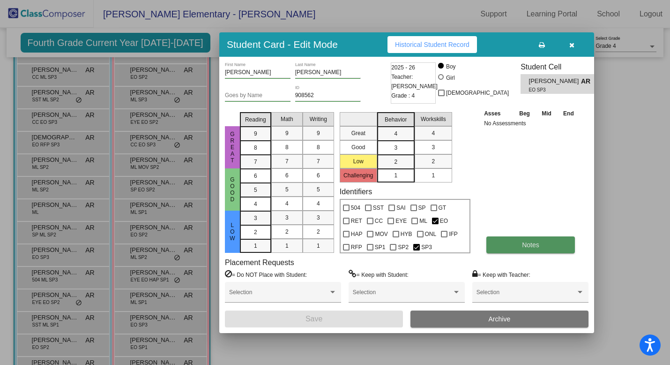
click at [545, 244] on button "Notes" at bounding box center [530, 244] width 89 height 17
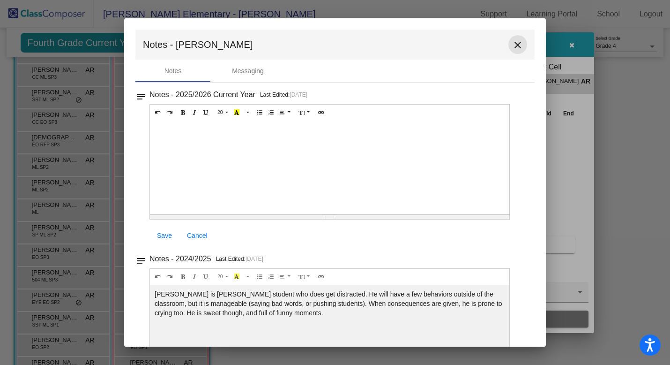
click at [514, 45] on mat-icon "close" at bounding box center [517, 44] width 11 height 11
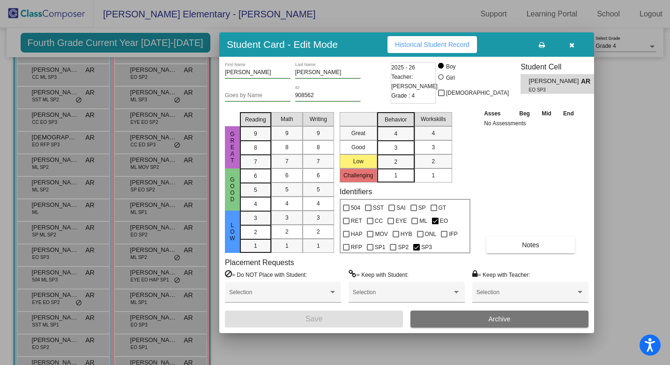
click at [573, 44] on icon "button" at bounding box center [571, 45] width 5 height 7
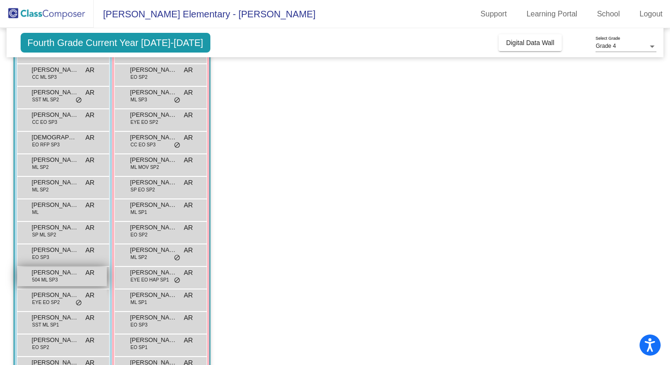
click at [49, 277] on span "504 ML SP3" at bounding box center [45, 279] width 26 height 7
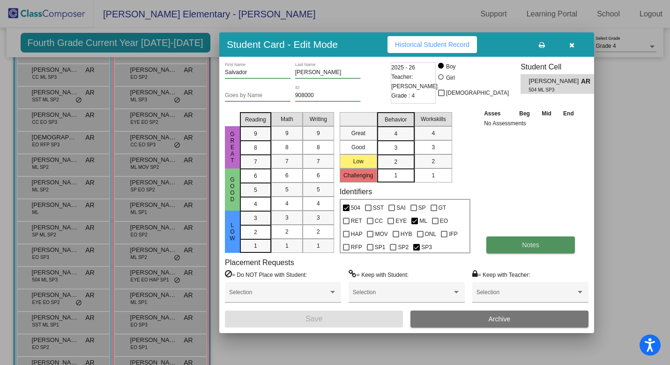
click at [557, 245] on button "Notes" at bounding box center [530, 244] width 89 height 17
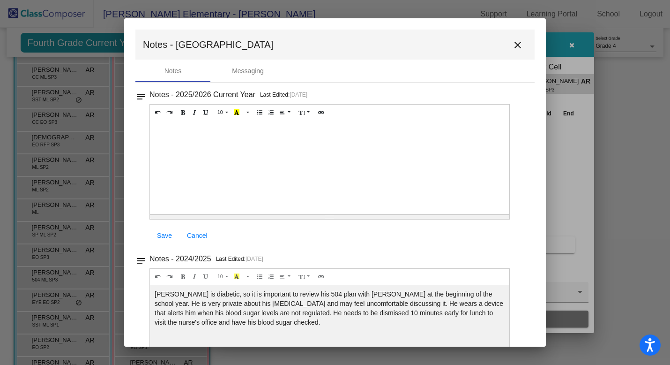
click at [512, 47] on mat-icon "close" at bounding box center [517, 44] width 11 height 11
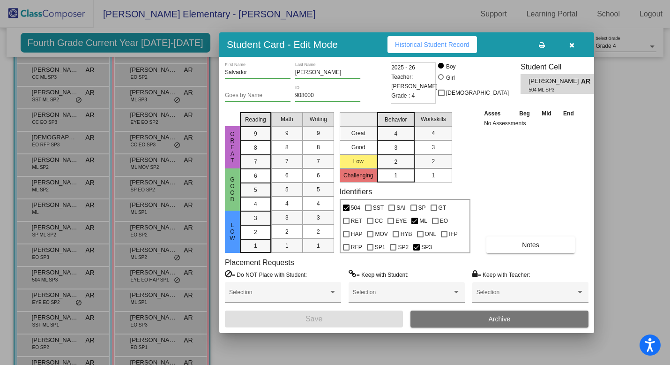
click at [572, 44] on icon "button" at bounding box center [571, 45] width 5 height 7
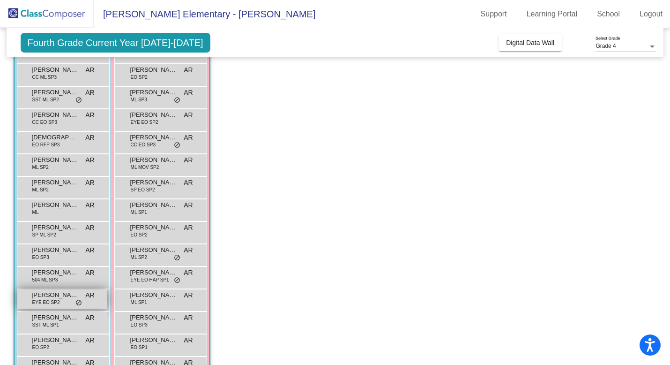
click at [45, 298] on span "[PERSON_NAME]" at bounding box center [55, 294] width 47 height 9
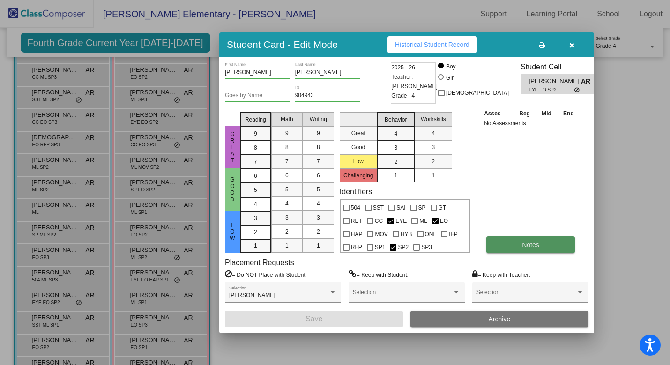
click at [530, 243] on span "Notes" at bounding box center [530, 244] width 17 height 7
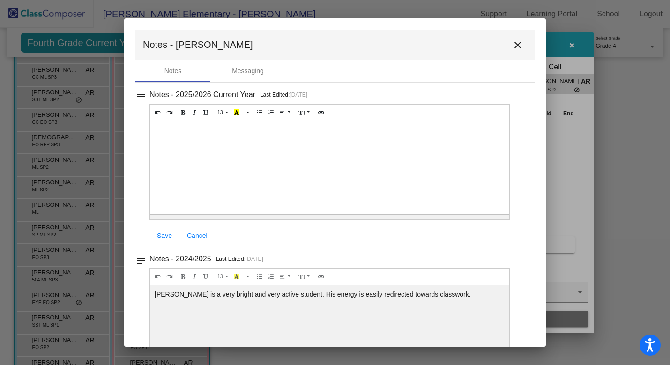
click at [516, 47] on mat-icon "close" at bounding box center [517, 44] width 11 height 11
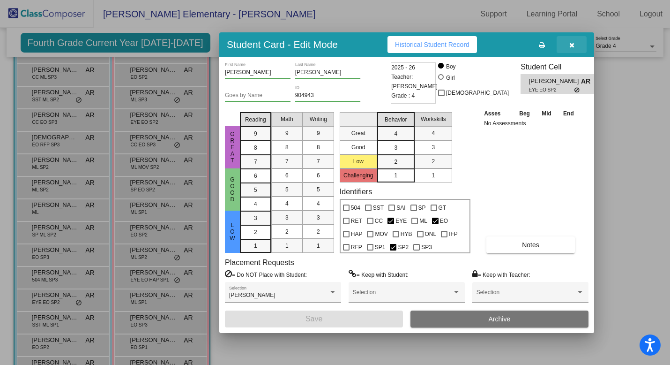
click at [575, 44] on button "button" at bounding box center [572, 44] width 30 height 17
